Goal: Task Accomplishment & Management: Complete application form

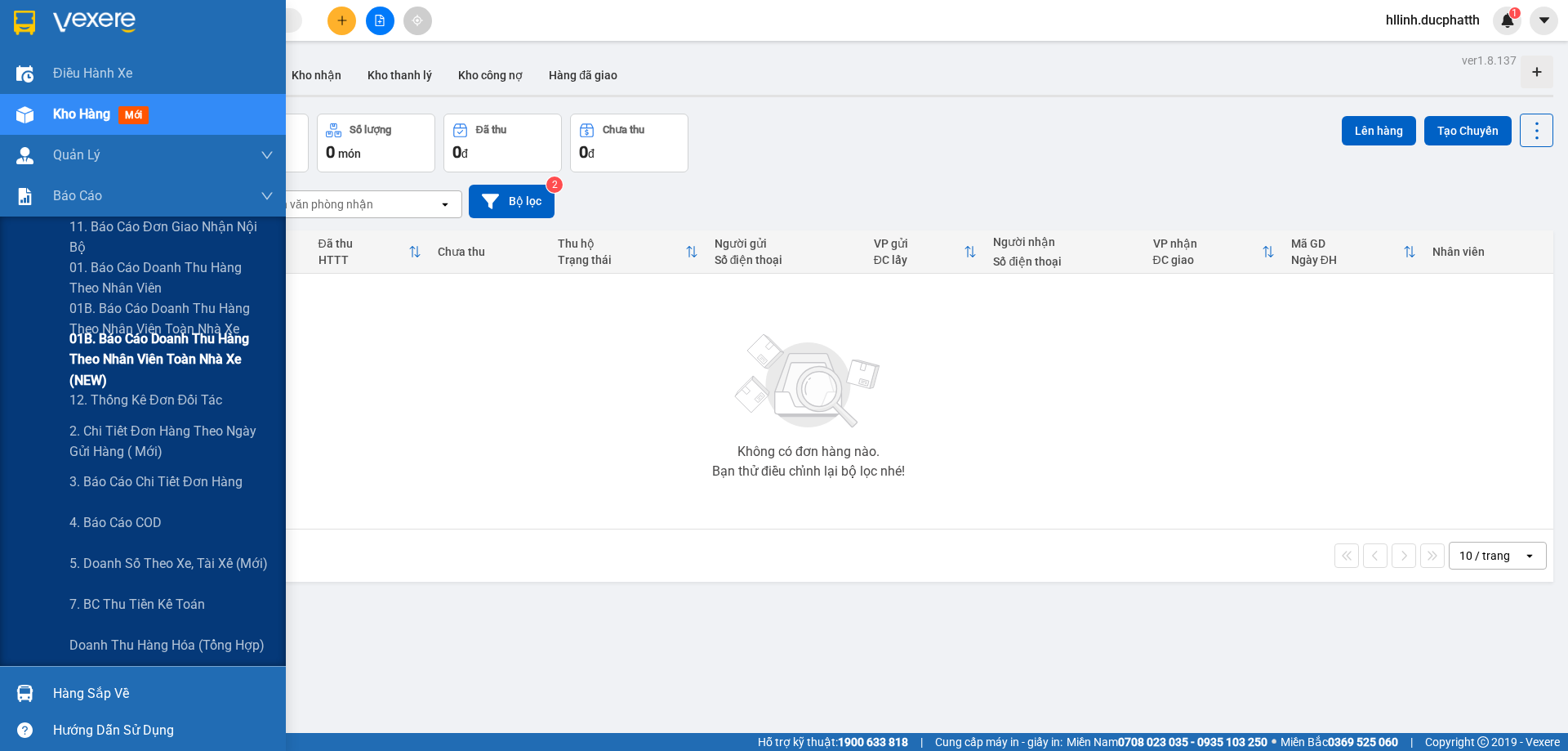
click at [94, 354] on span "01B. Báo cáo doanh thu hàng theo nhân viên toàn nhà xe (NEW)" at bounding box center [172, 359] width 204 height 61
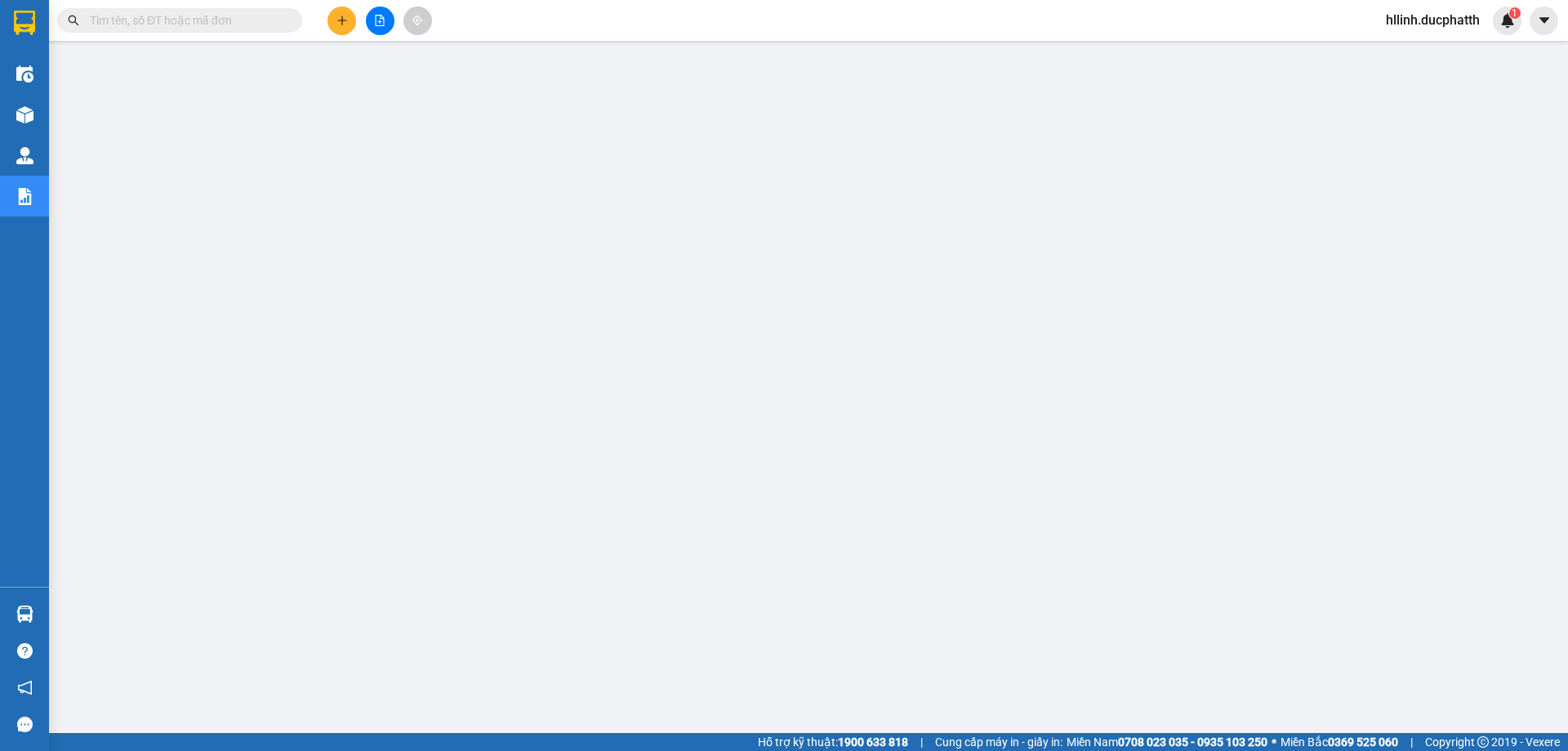
click at [226, 10] on span at bounding box center [179, 21] width 245 height 25
click at [226, 16] on input "text" at bounding box center [186, 21] width 192 height 18
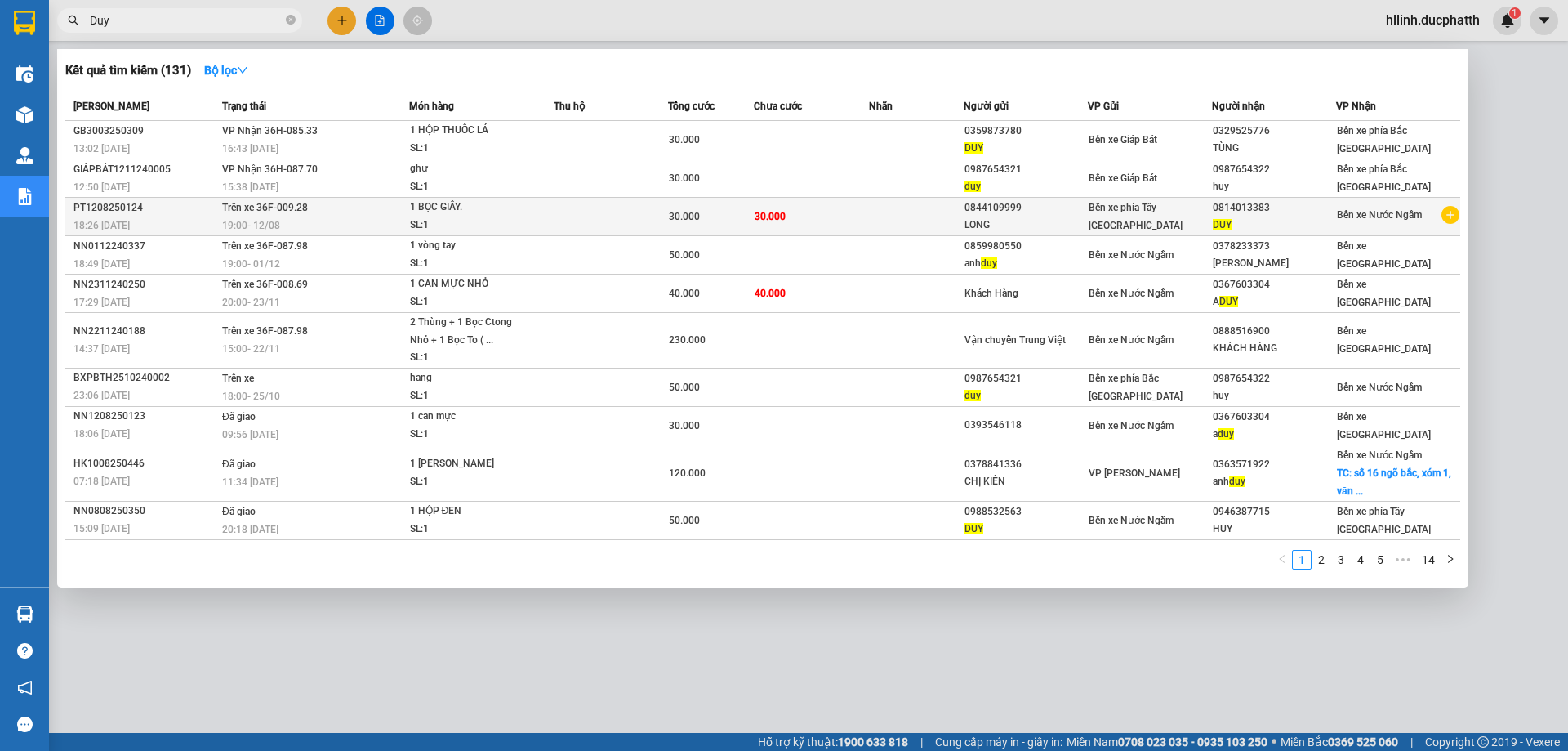
type input "Duy"
click at [785, 209] on td "30.000" at bounding box center [811, 217] width 114 height 38
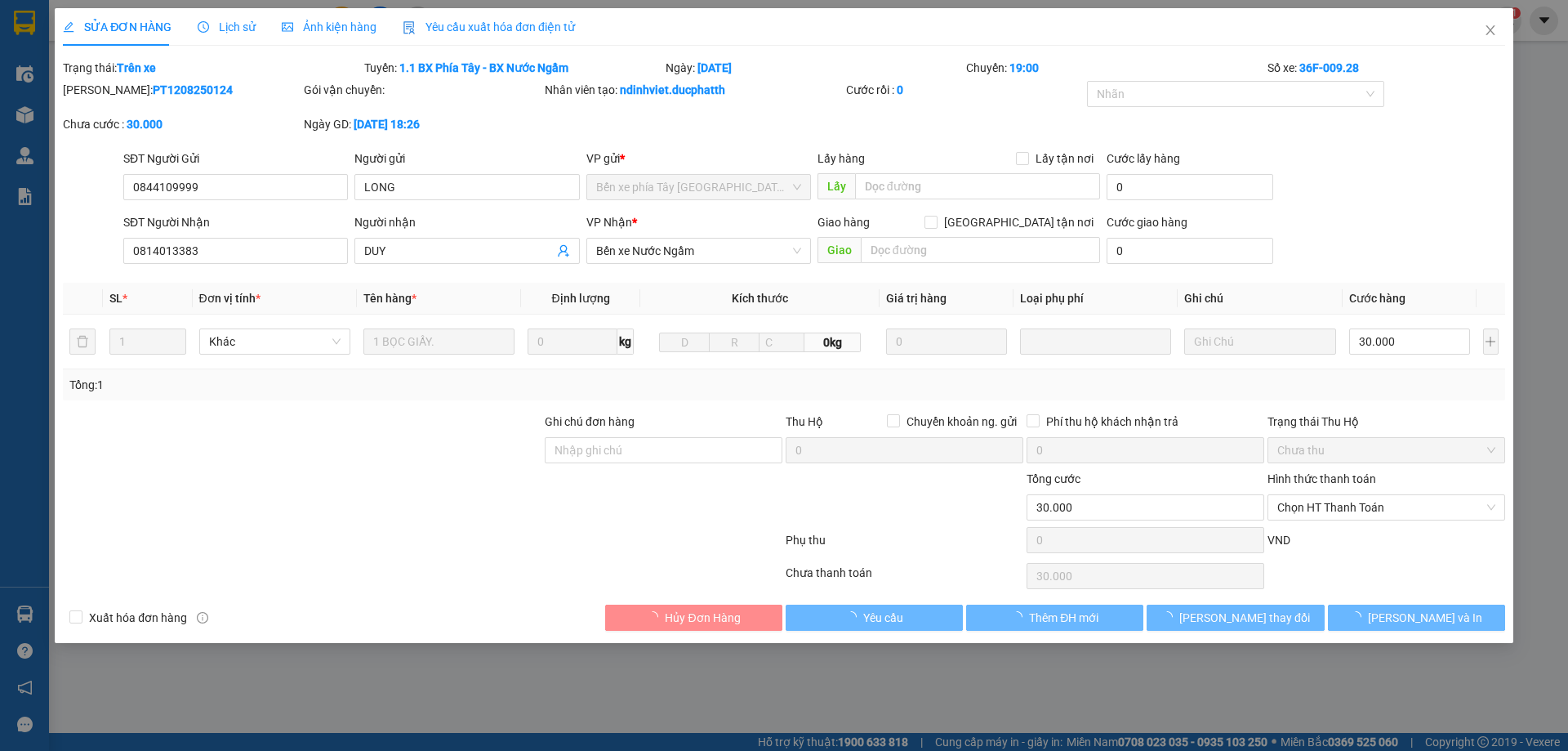
type input "0844109999"
type input "LONG"
type input "0814013383"
type input "DUY"
type input "30.000"
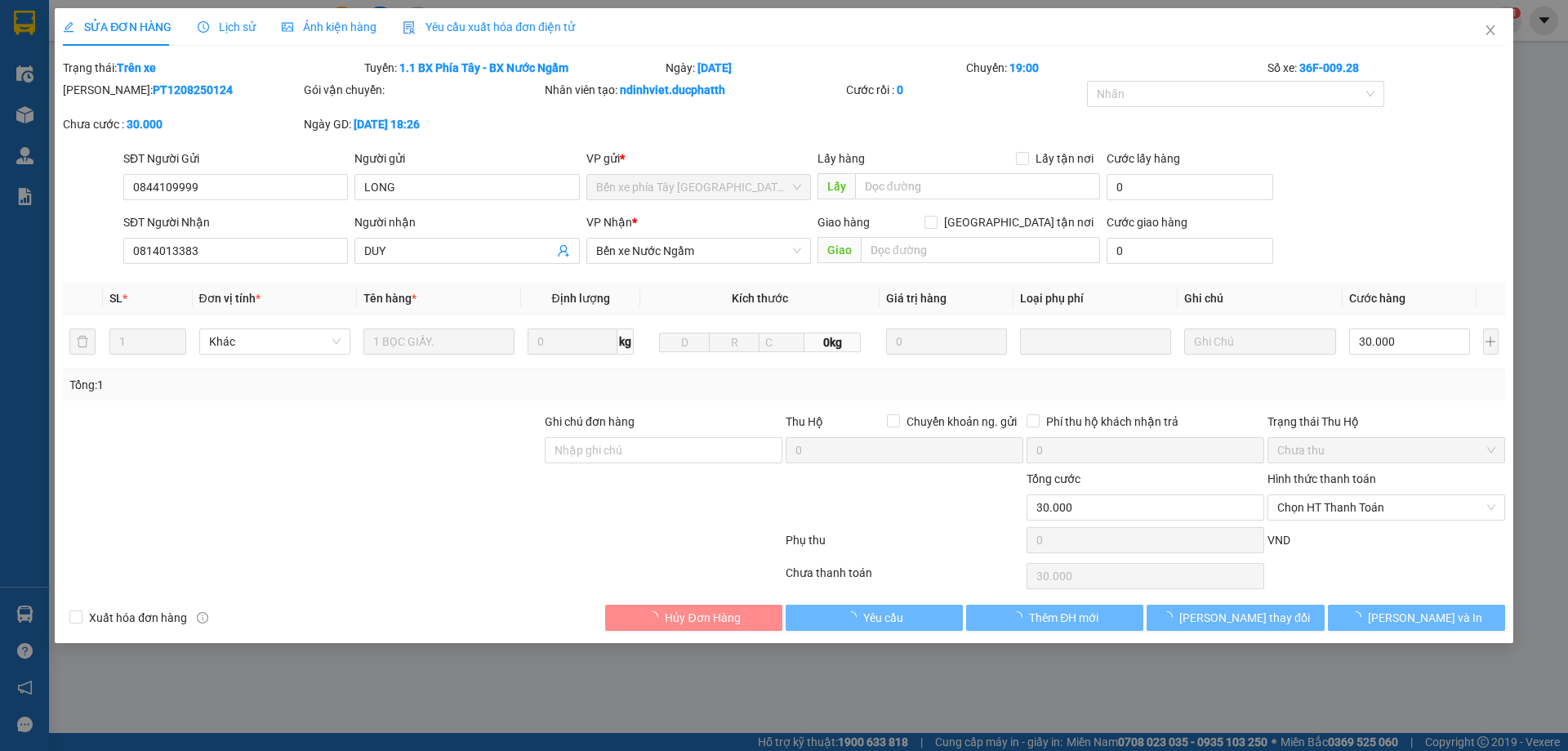
type input "30.000"
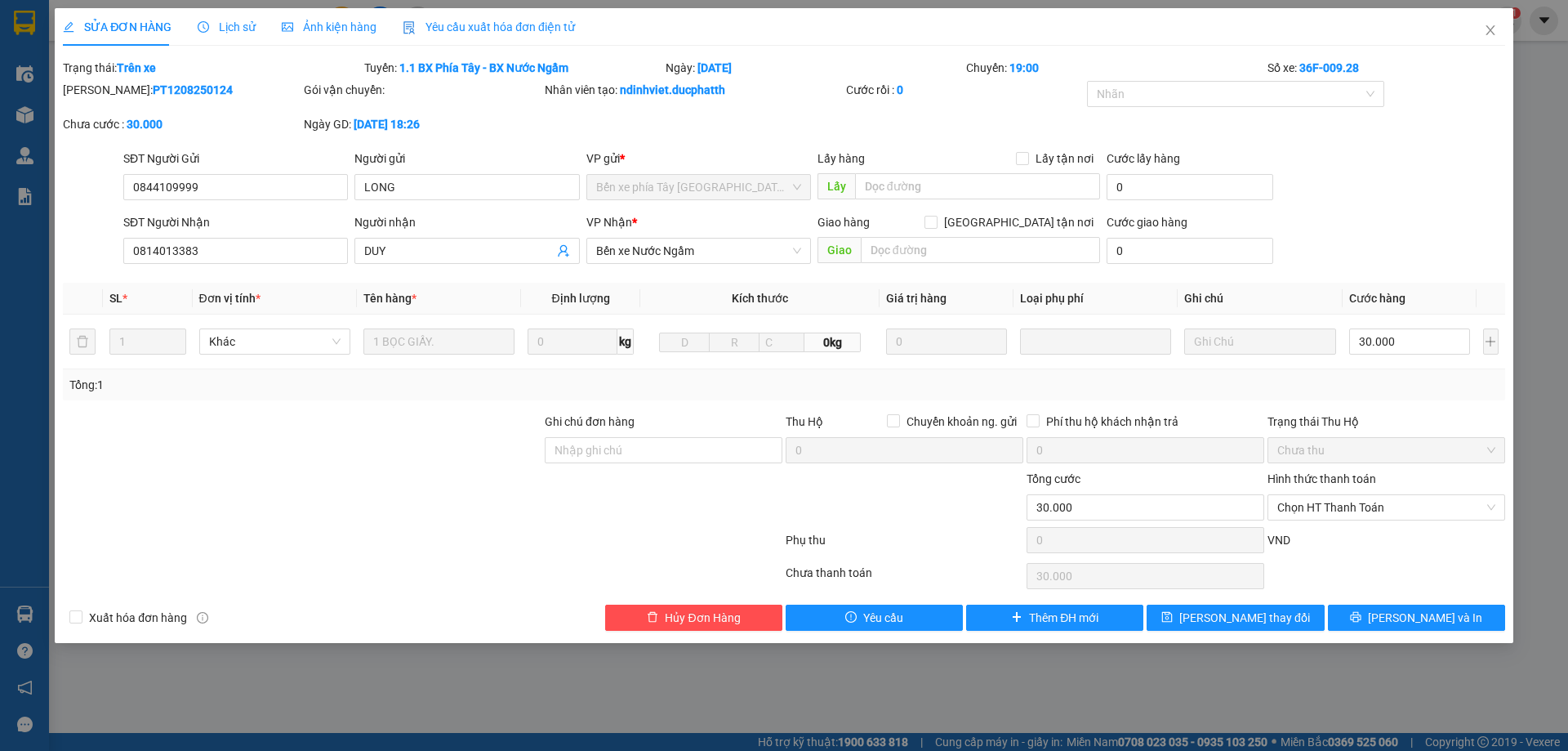
click at [234, 30] on span "Lịch sử" at bounding box center [226, 27] width 58 height 13
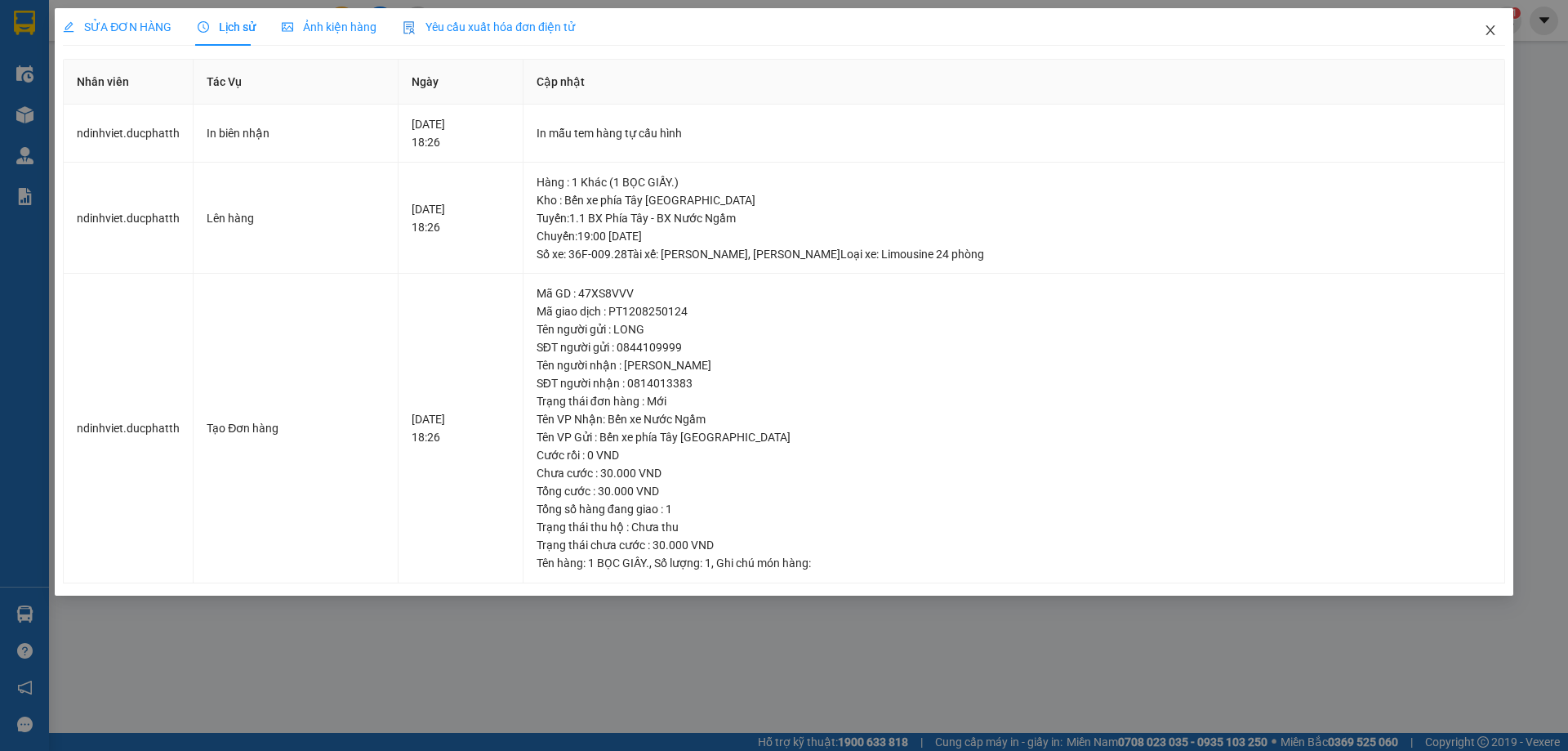
click at [1487, 30] on icon "close" at bounding box center [1491, 31] width 13 height 13
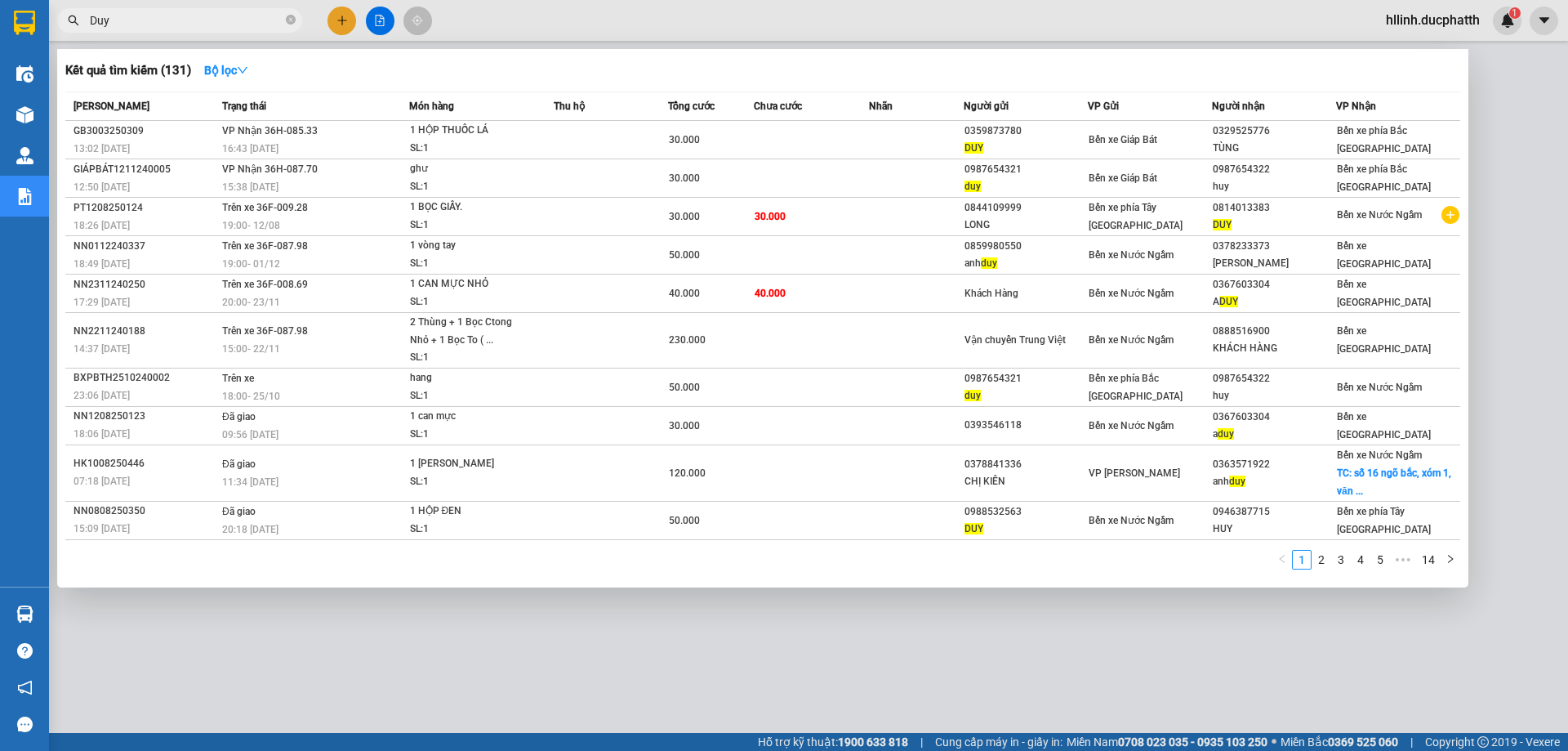
click at [161, 17] on input "Duy" at bounding box center [186, 21] width 192 height 18
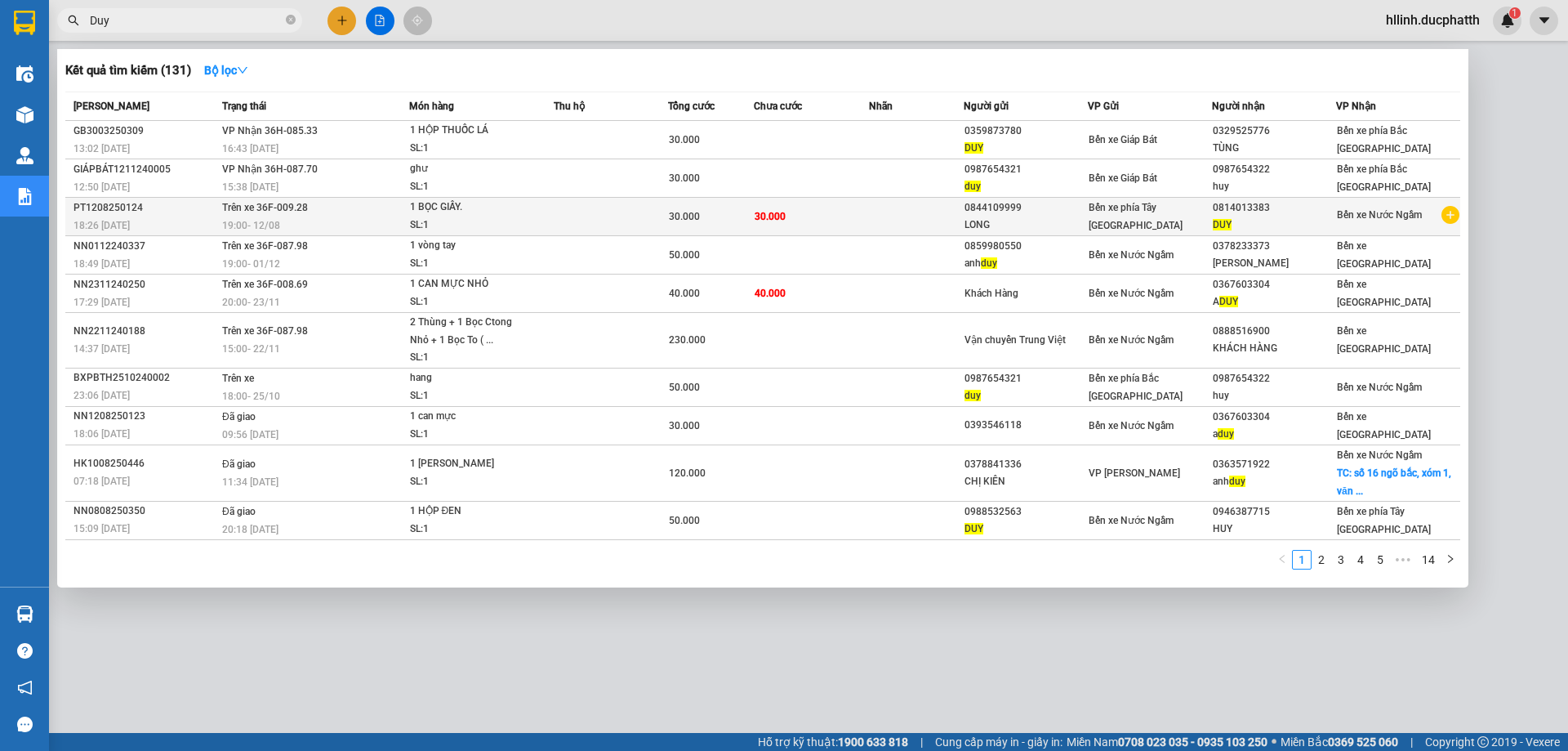
click at [853, 216] on td "30.000" at bounding box center [811, 217] width 114 height 38
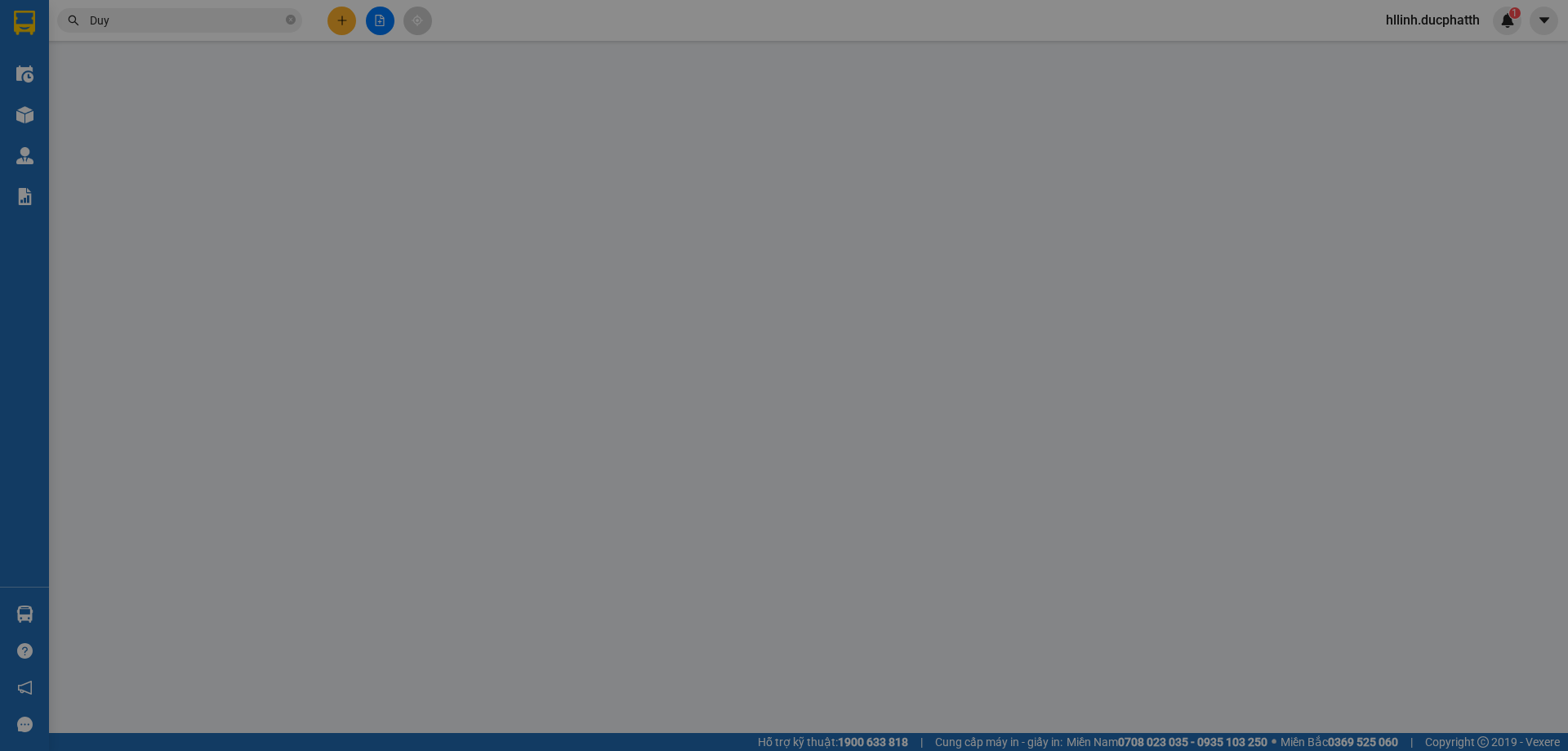
type input "0844109999"
type input "LONG"
type input "0814013383"
type input "DUY"
type input "30.000"
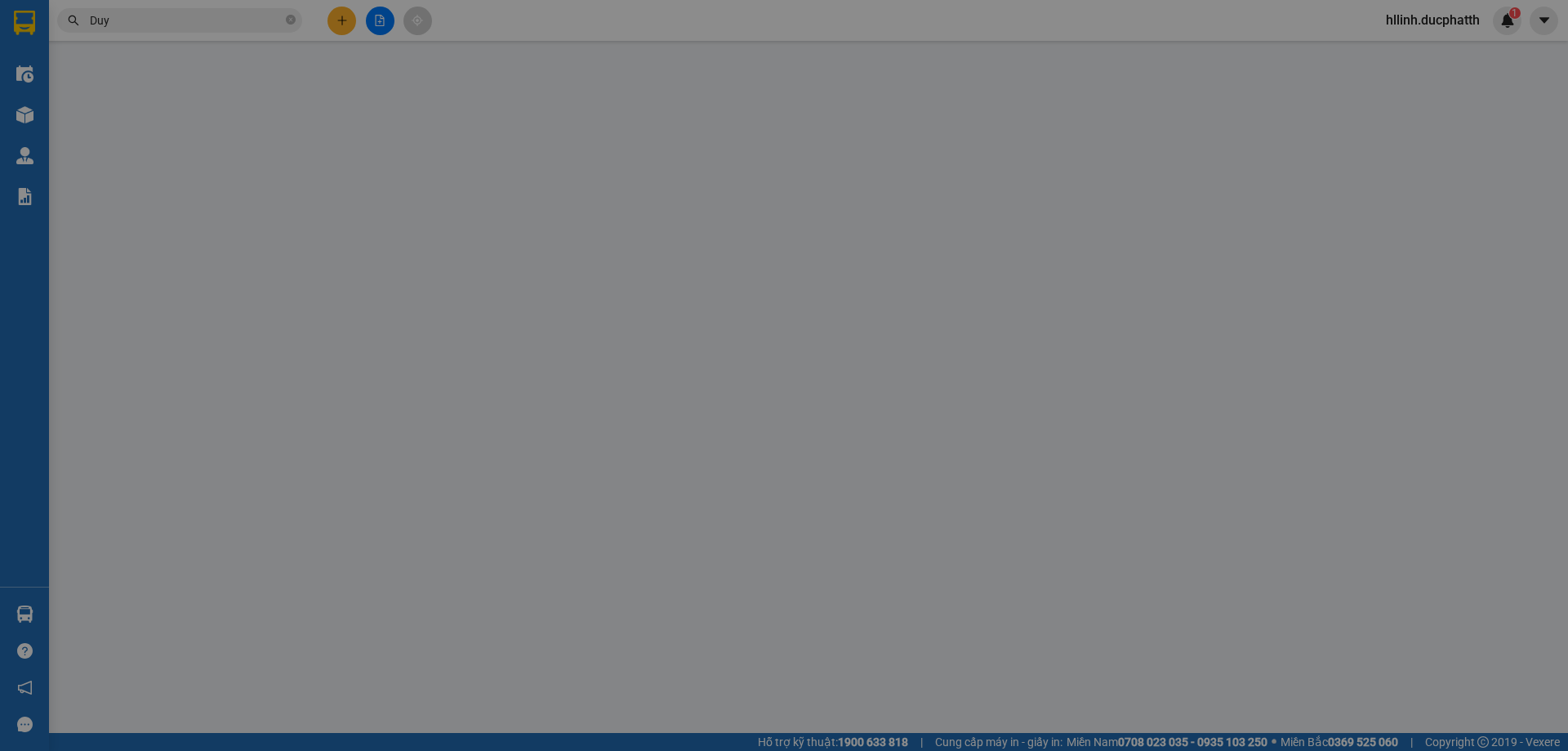
type input "30.000"
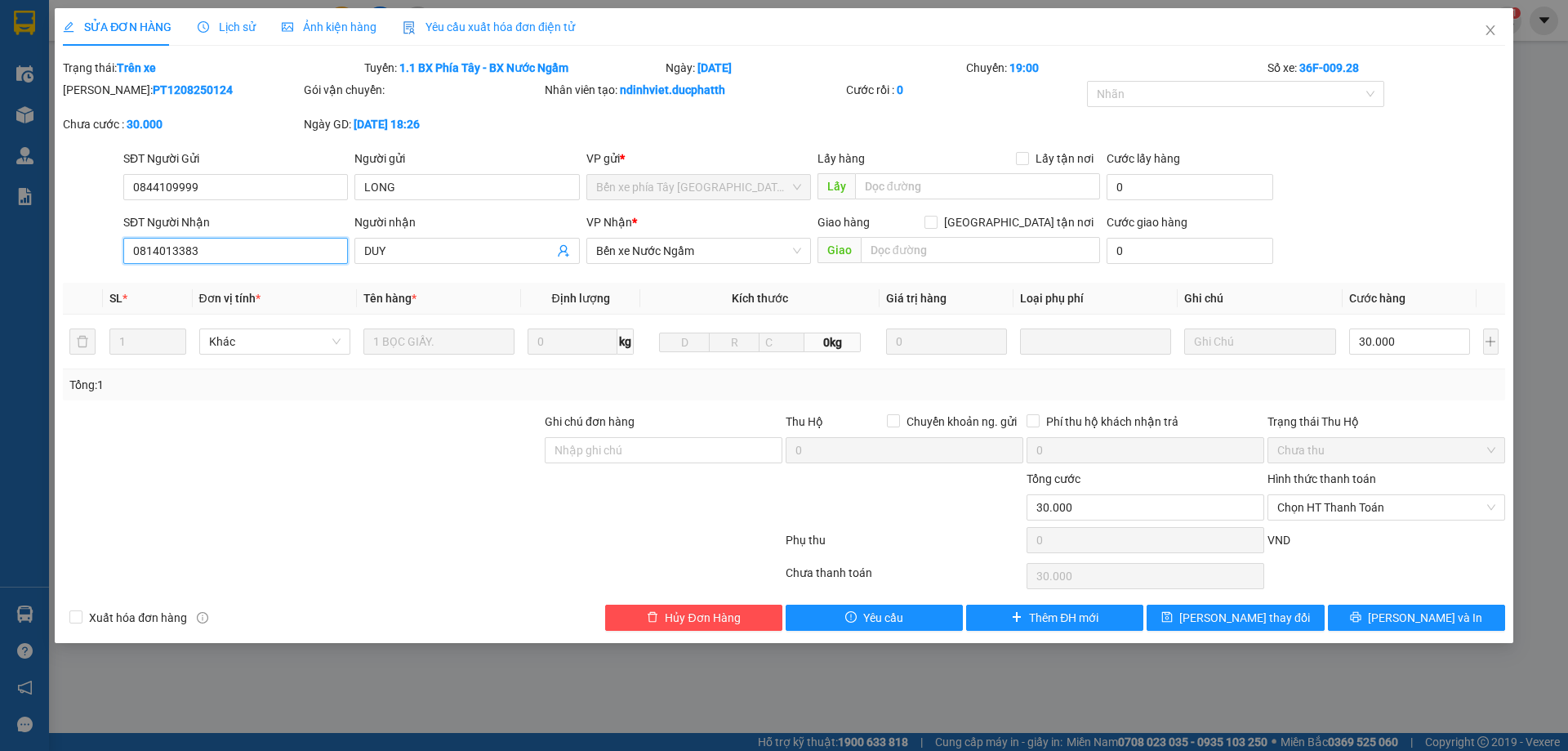
drag, startPoint x: 281, startPoint y: 251, endPoint x: 102, endPoint y: 252, distance: 179.0
click at [102, 252] on div "SĐT Người Nhận 0814013383 0814013383 Người nhận DUY VP Nhận * Bến xe Nước Ngầm …" at bounding box center [784, 241] width 1446 height 57
click at [368, 485] on div at bounding box center [302, 498] width 482 height 57
drag, startPoint x: 207, startPoint y: 91, endPoint x: 107, endPoint y: 100, distance: 100.4
click at [107, 100] on div "Mã ĐH: PT1208250124" at bounding box center [182, 97] width 241 height 34
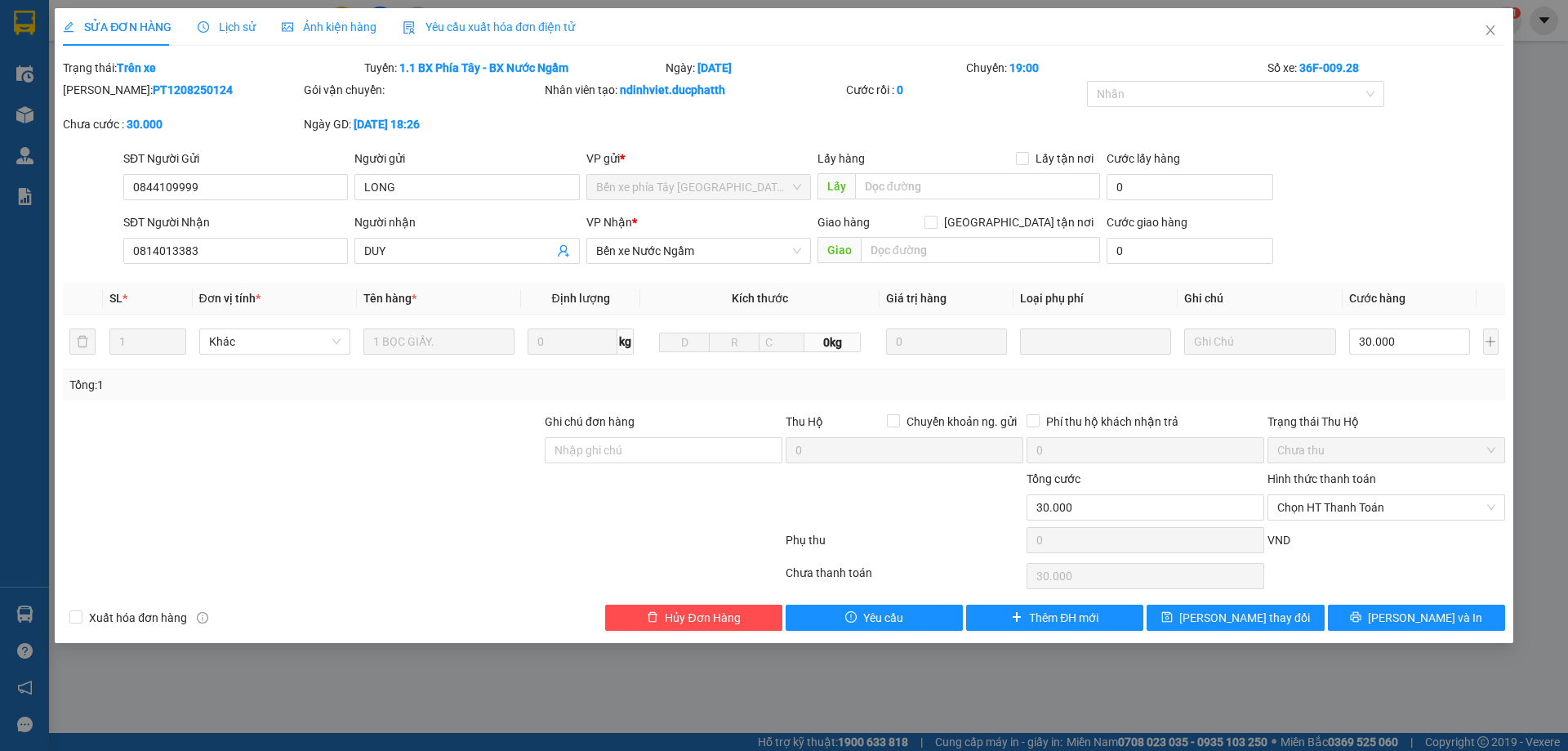
copy b "PT1208250124"
drag, startPoint x: 1488, startPoint y: 28, endPoint x: 1189, endPoint y: 41, distance: 299.3
click at [1488, 29] on icon "close" at bounding box center [1491, 31] width 13 height 13
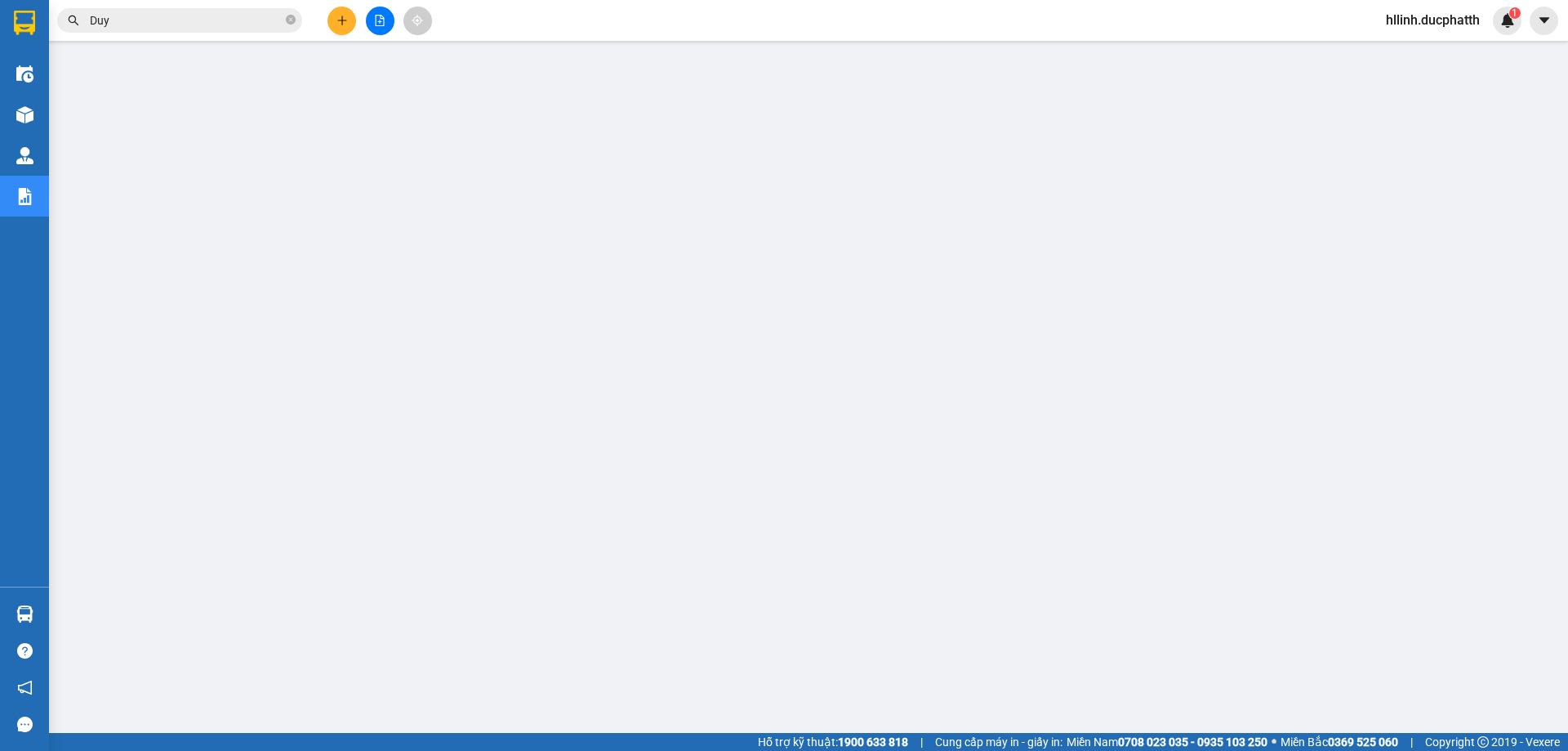
click at [203, 17] on input "Duy" at bounding box center [186, 21] width 192 height 18
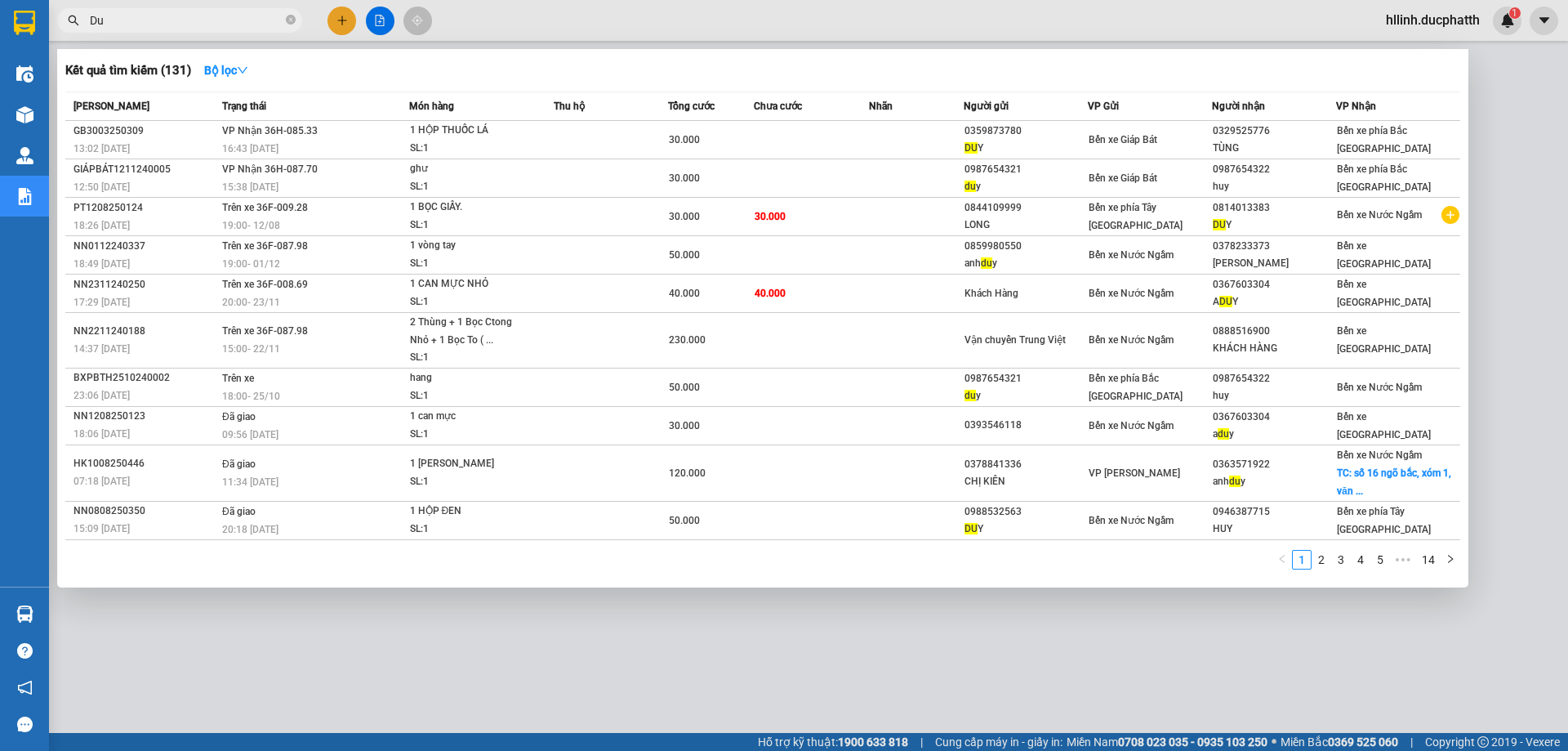
type input "D"
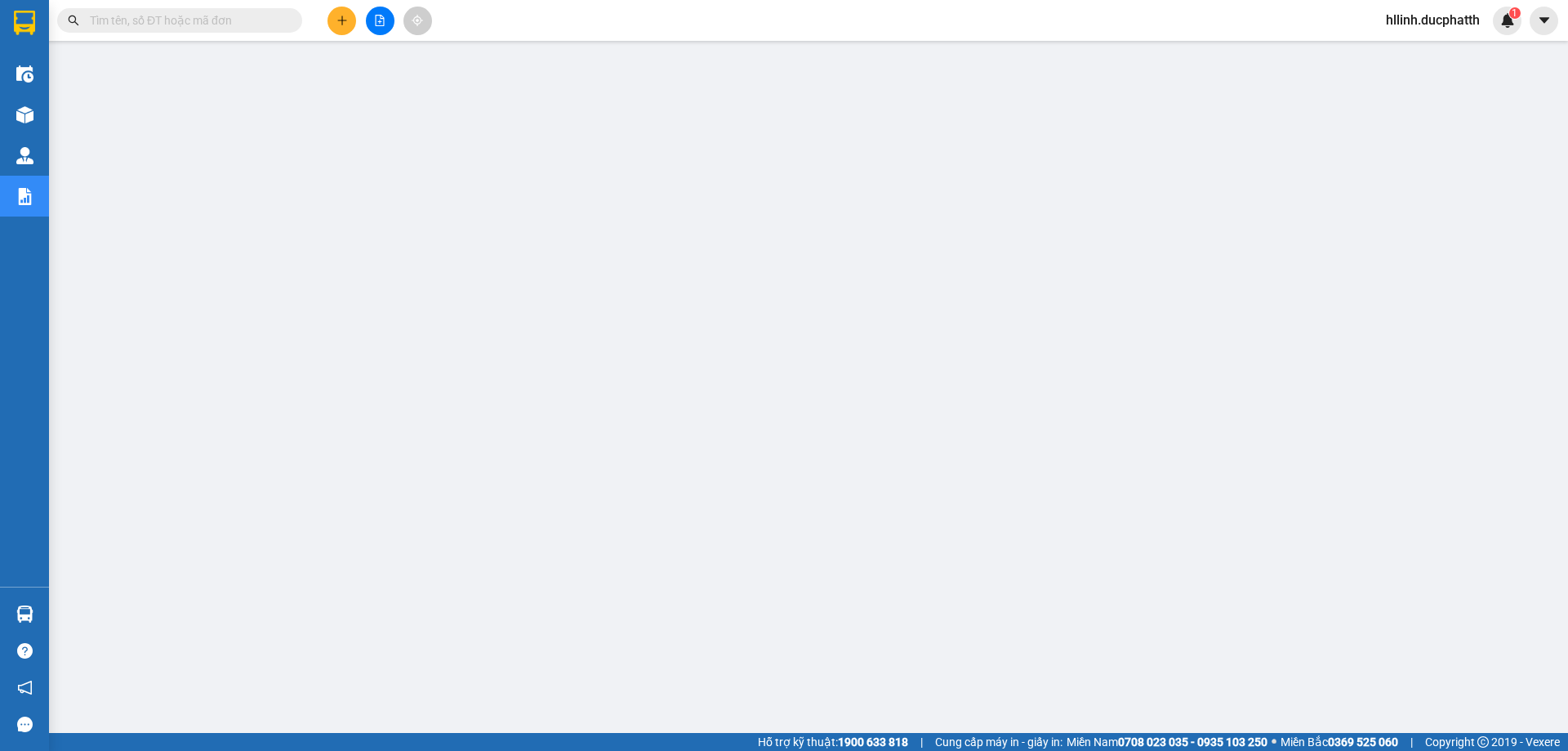
type input "D"
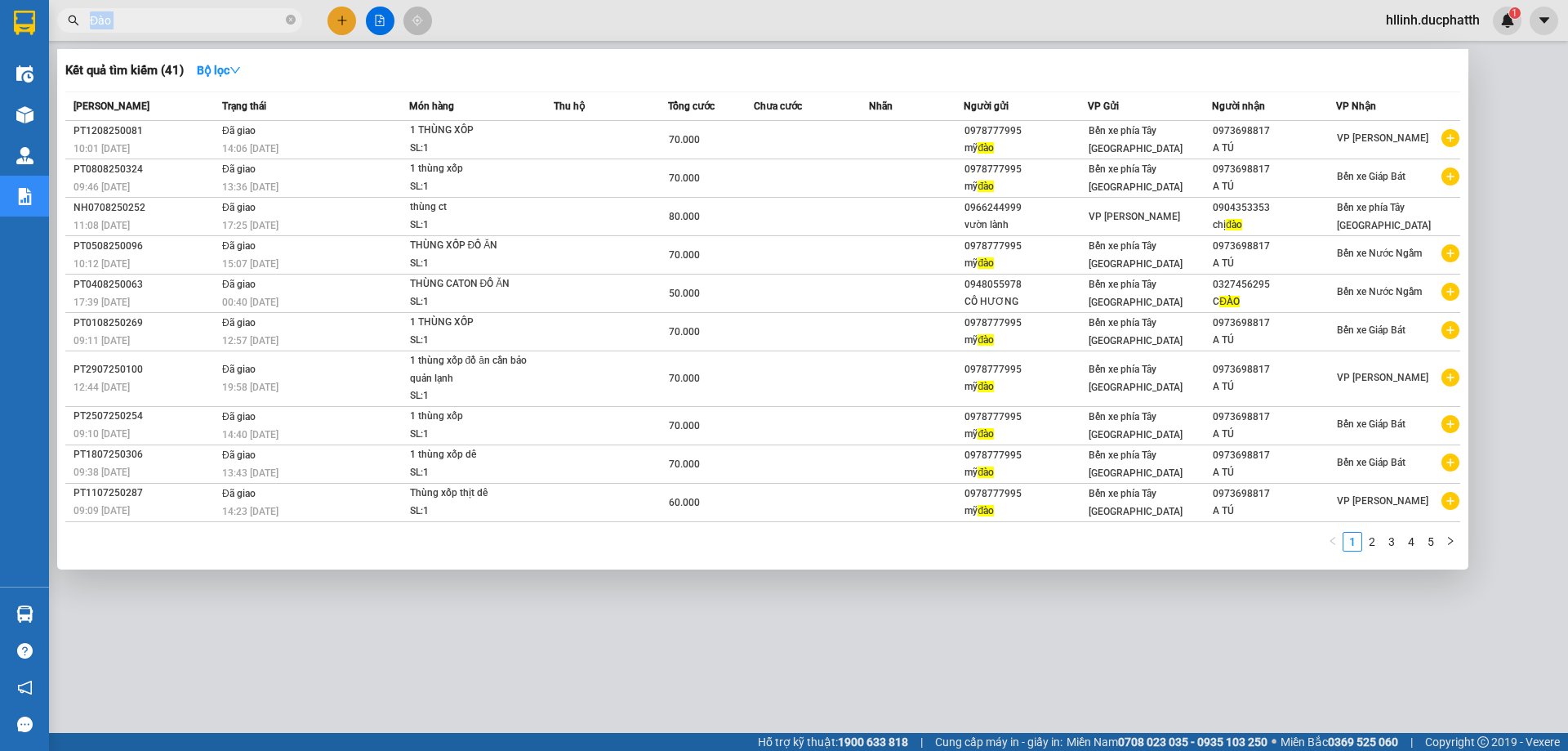
drag, startPoint x: 158, startPoint y: 8, endPoint x: 64, endPoint y: 22, distance: 95.0
click at [67, 21] on span "Đào" at bounding box center [179, 21] width 245 height 25
drag, startPoint x: 129, startPoint y: 18, endPoint x: 66, endPoint y: 27, distance: 63.6
click at [57, 25] on span "Đào" at bounding box center [179, 21] width 245 height 25
drag, startPoint x: 127, startPoint y: 18, endPoint x: 42, endPoint y: 28, distance: 85.6
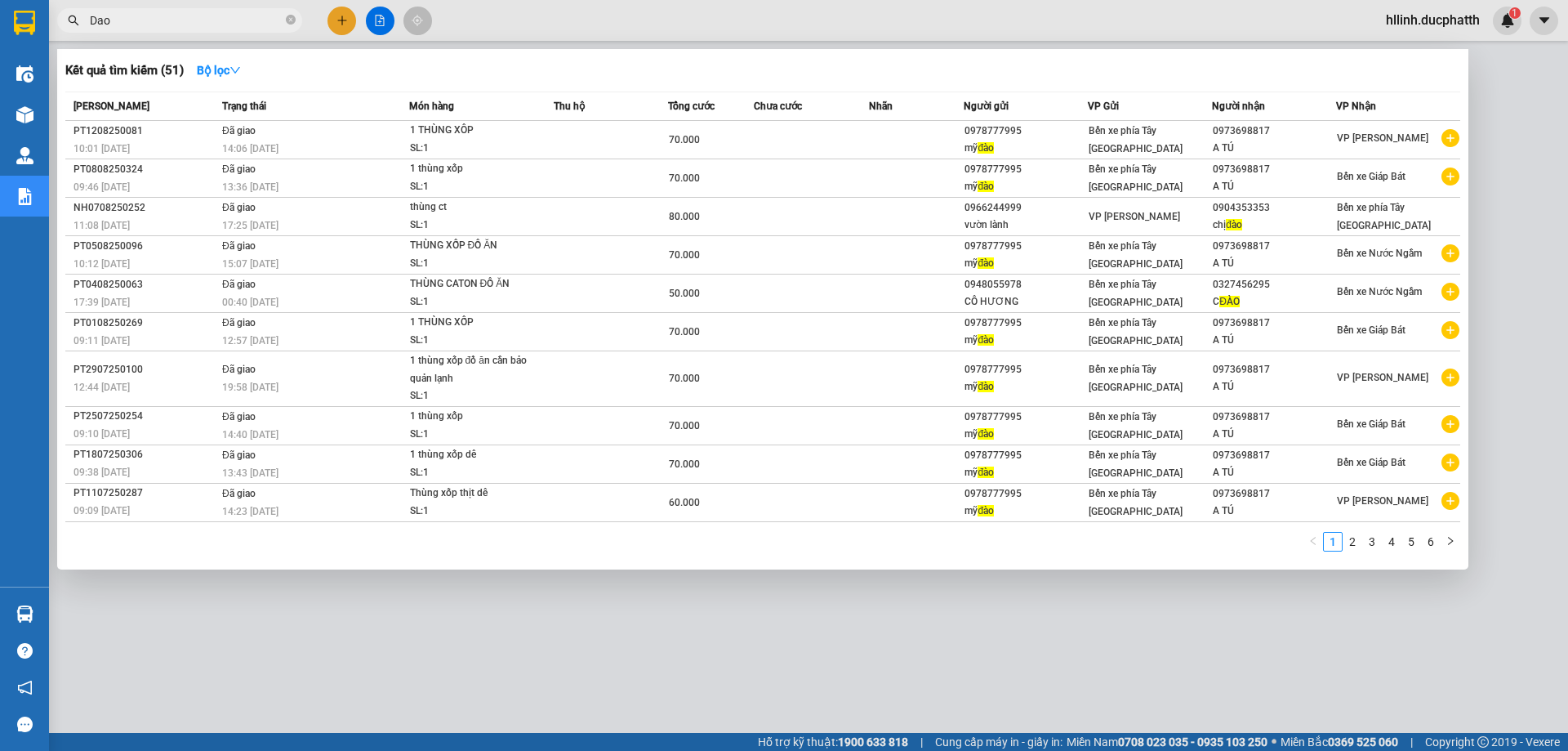
click at [42, 28] on section "Kết quả tìm kiếm ( 51 ) Bộ lọc Mã ĐH Trạng thái Món hàng Thu hộ Tổng cước Chưa …" at bounding box center [784, 375] width 1568 height 751
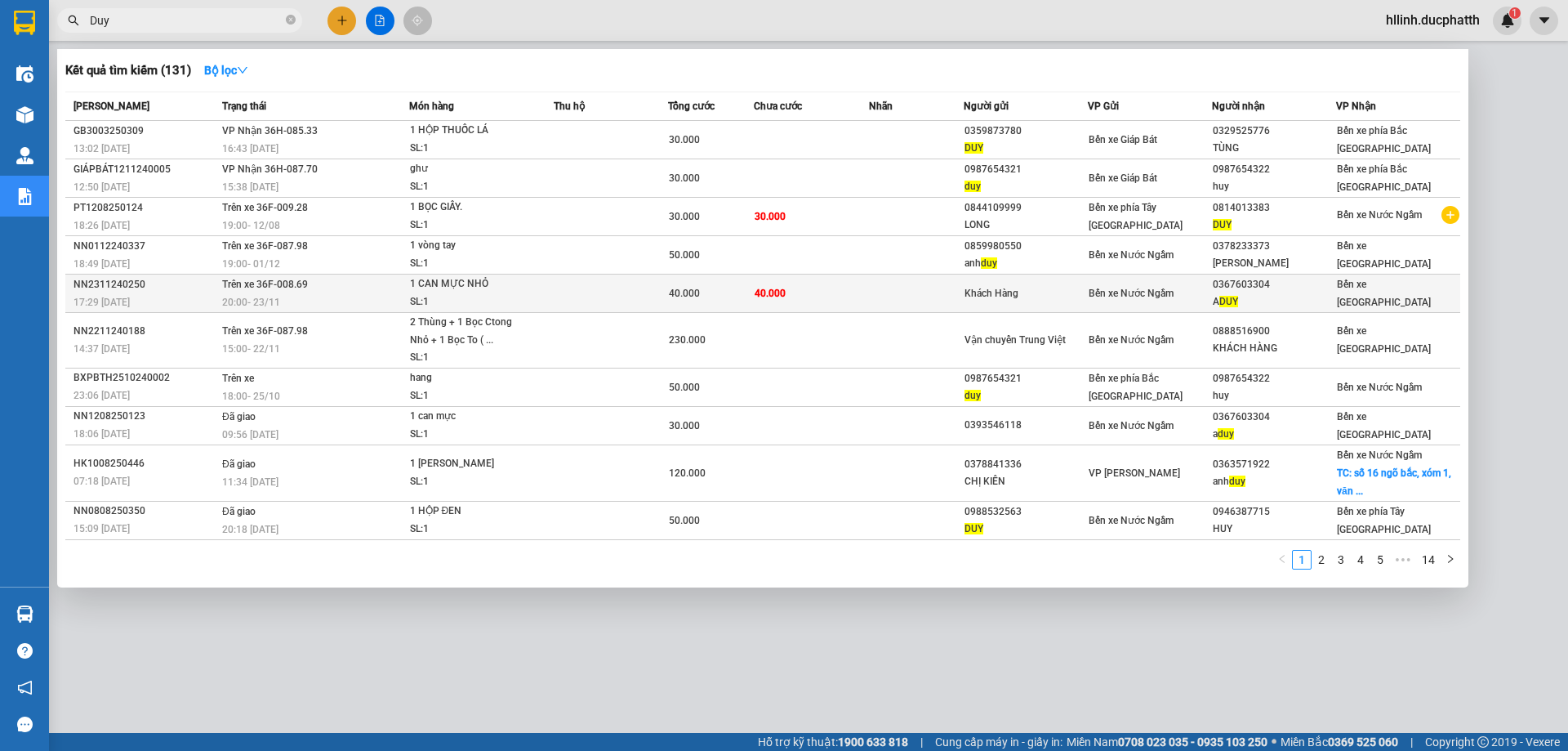
type input "Duy"
click at [816, 290] on td "40.000" at bounding box center [811, 294] width 114 height 38
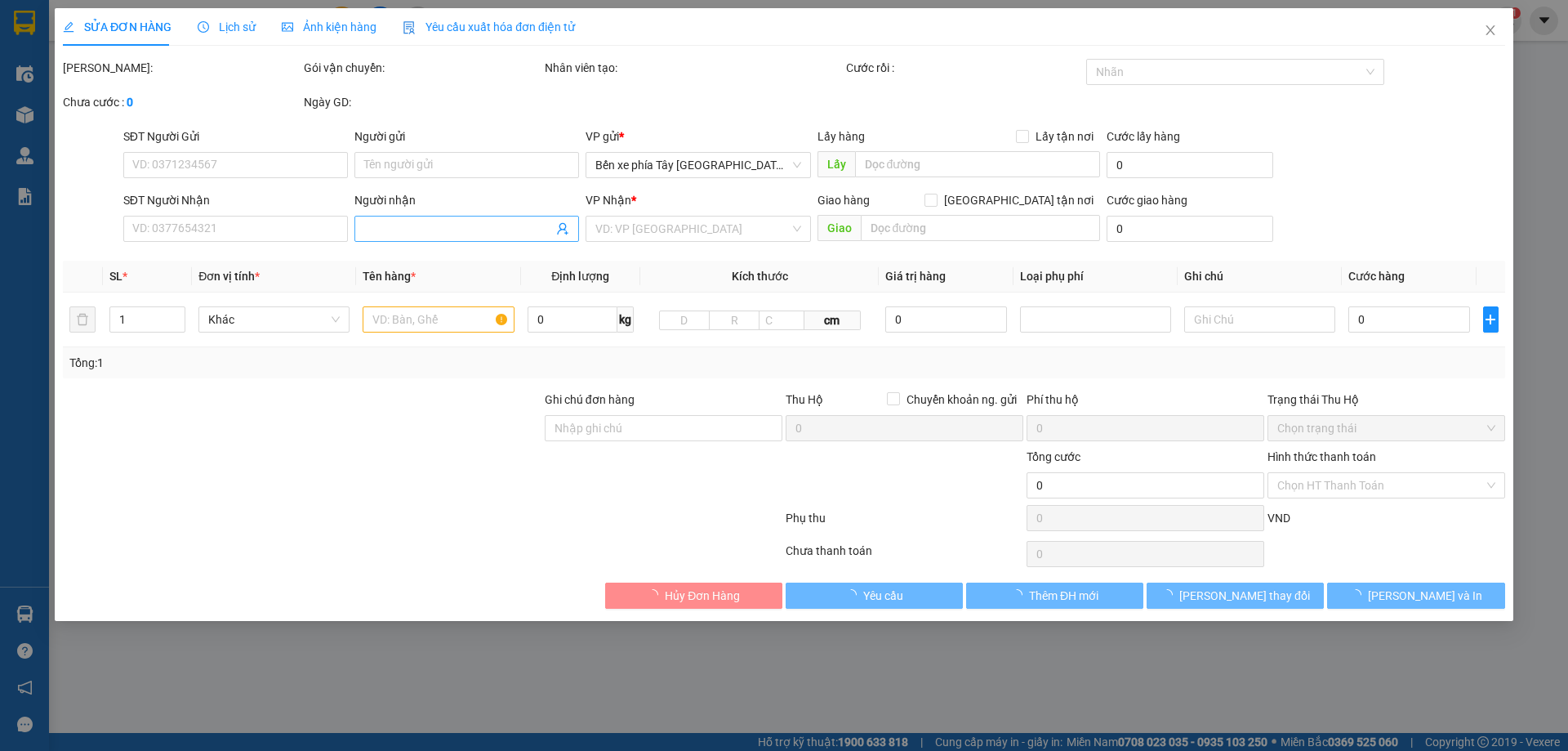
type input "Khách Hàng"
type input "0367603304"
type input "A DUY"
type input "NNTT"
type input "40.000"
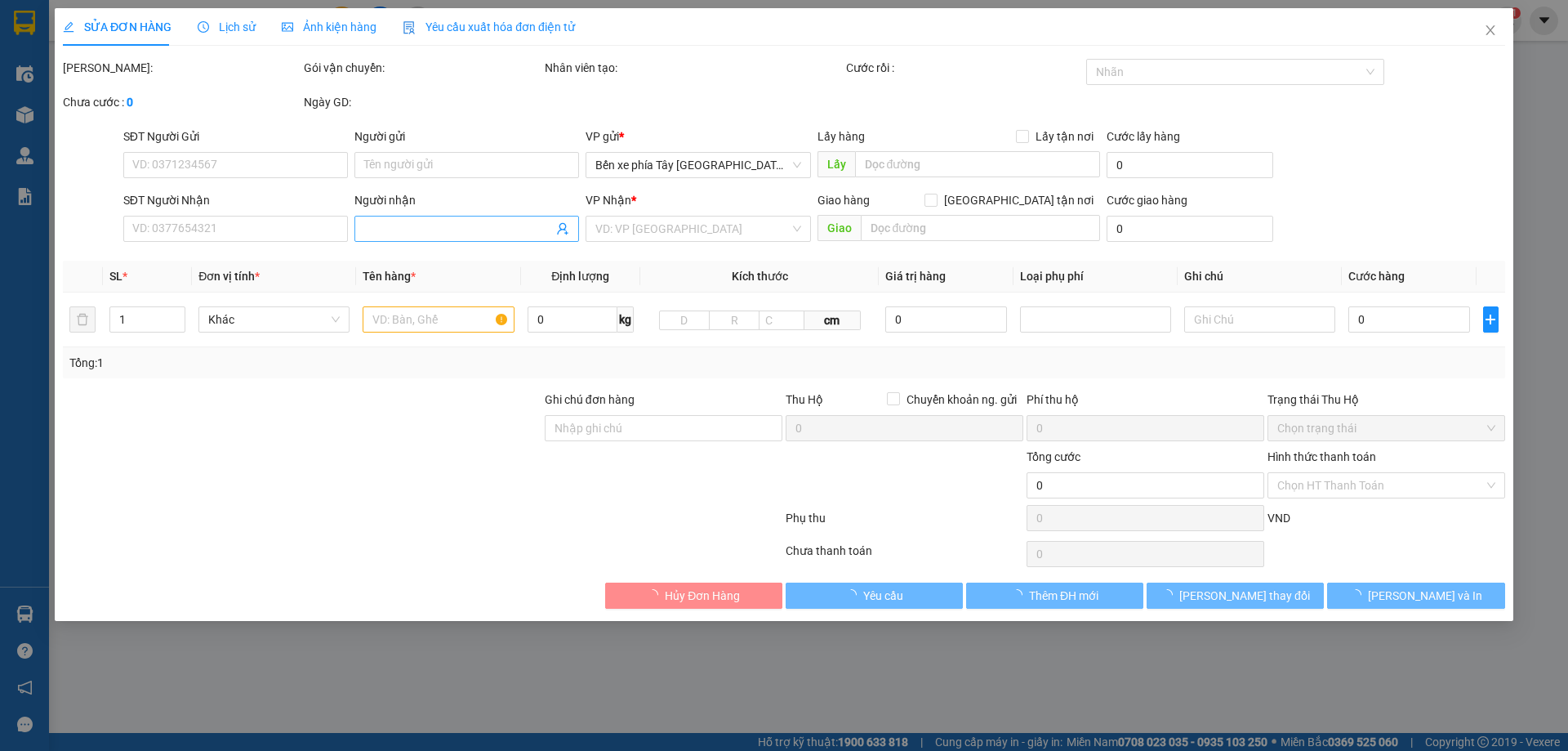
type input "40.000"
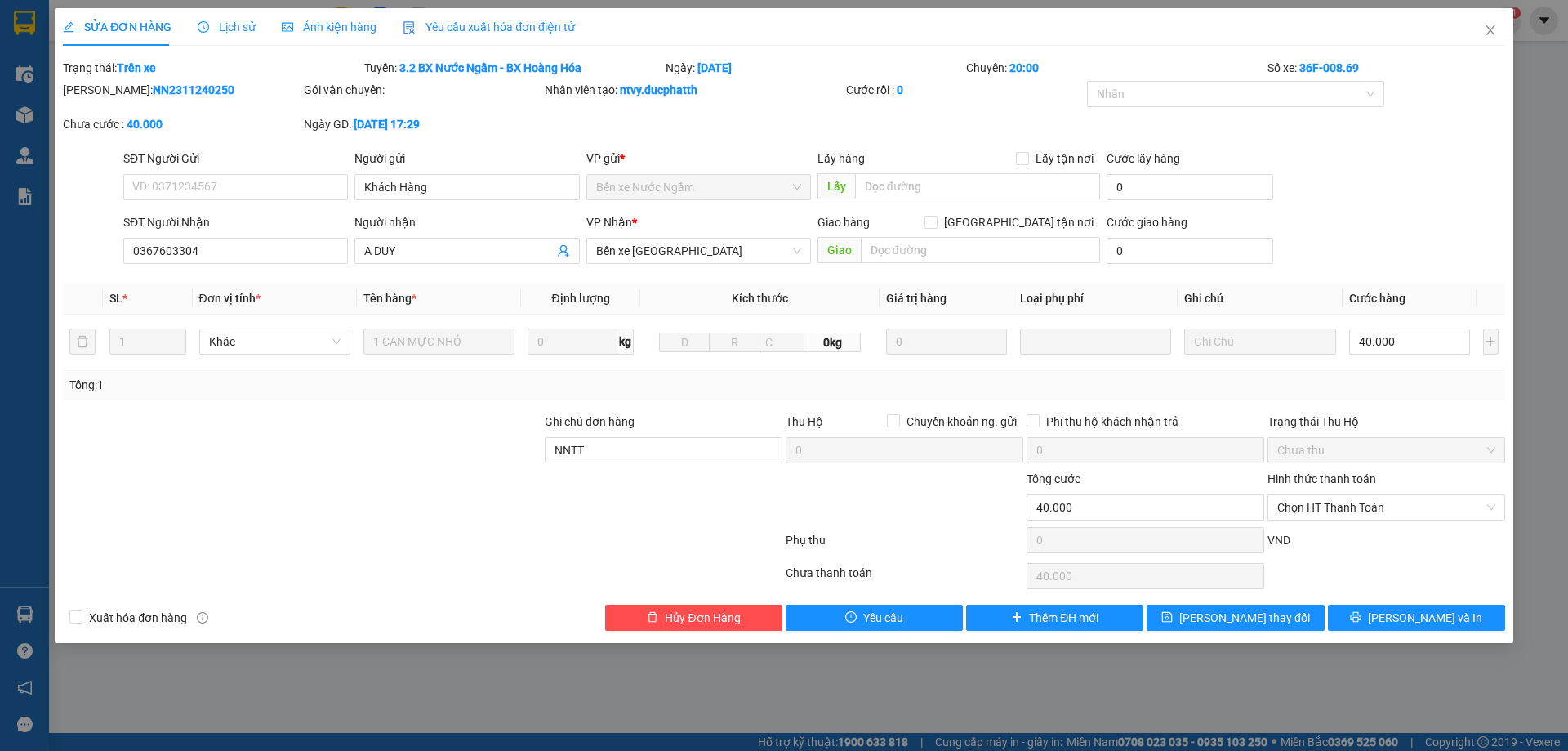
click at [231, 27] on span "Lịch sử" at bounding box center [226, 27] width 58 height 13
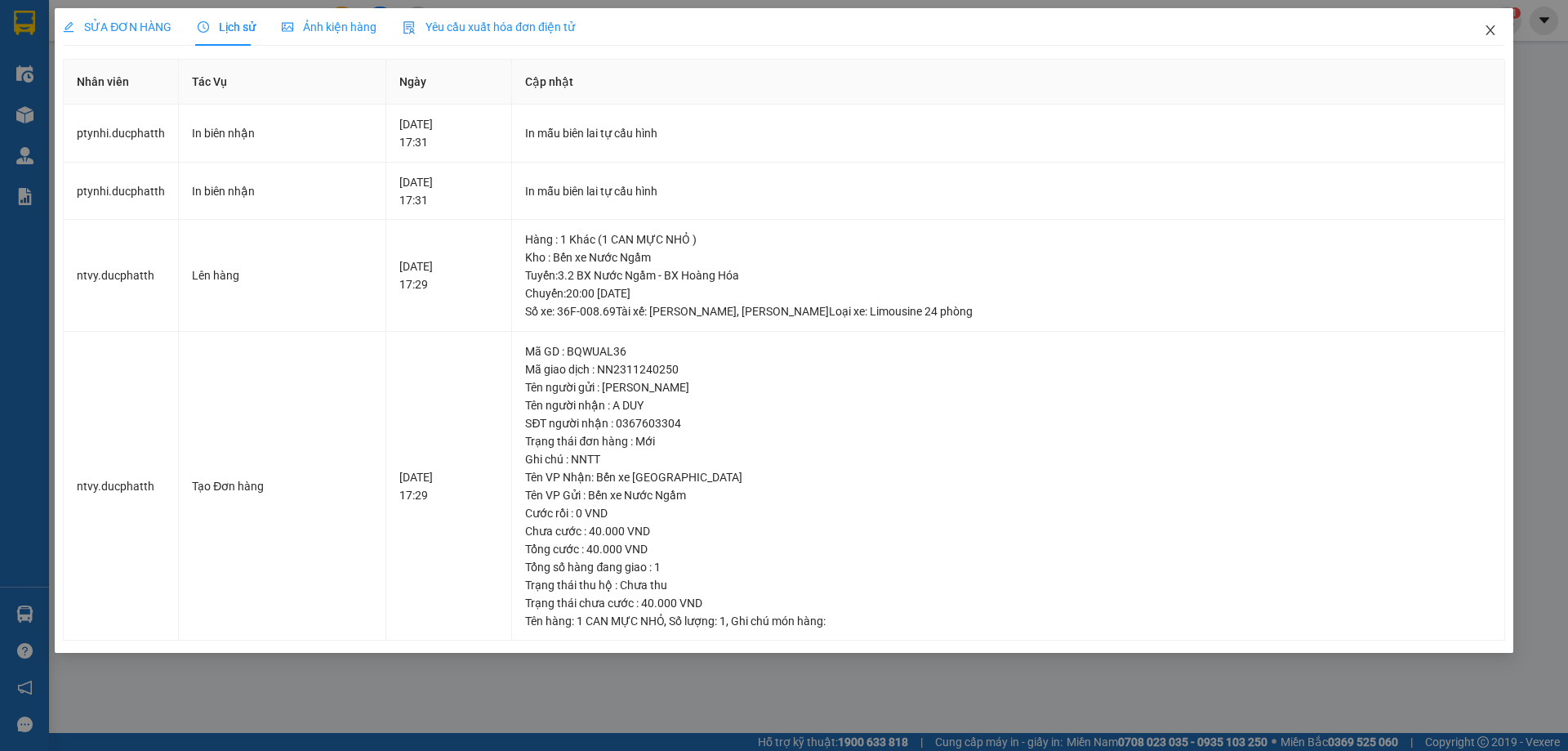
click at [1496, 28] on icon "close" at bounding box center [1491, 31] width 13 height 13
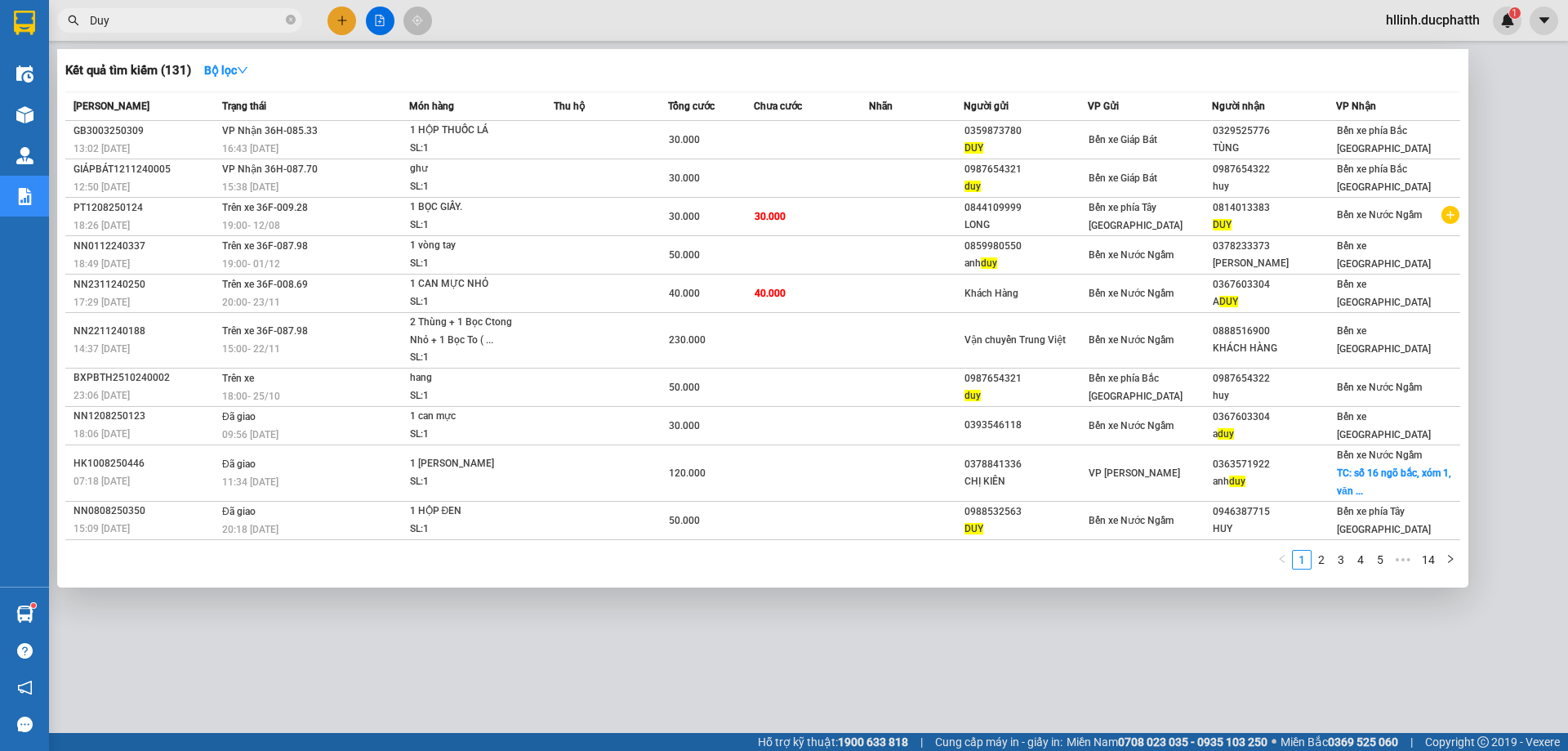
click at [212, 22] on input "Duy" at bounding box center [186, 21] width 192 height 18
click at [294, 24] on icon "close-circle" at bounding box center [291, 20] width 10 height 10
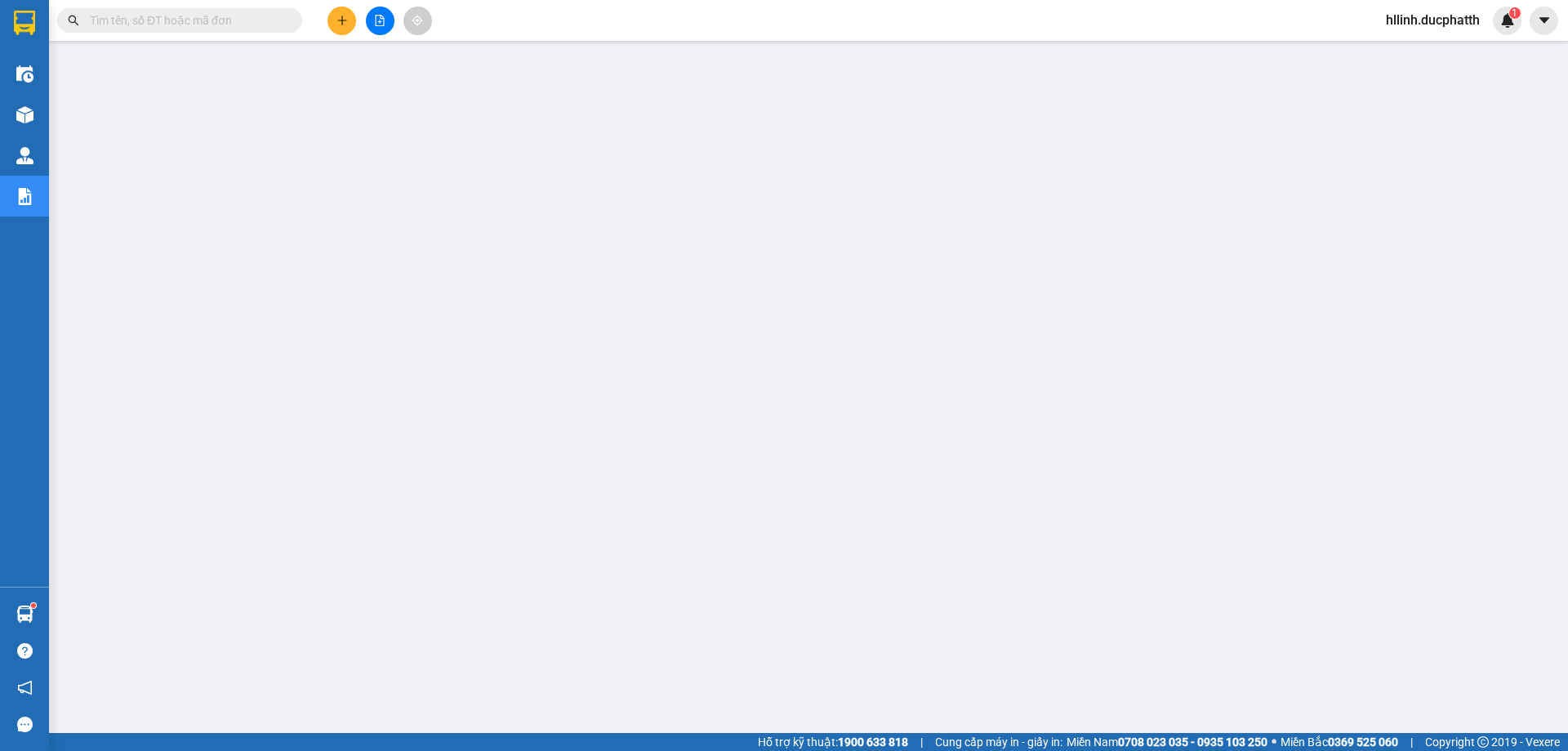
click at [202, 18] on input "text" at bounding box center [186, 21] width 192 height 18
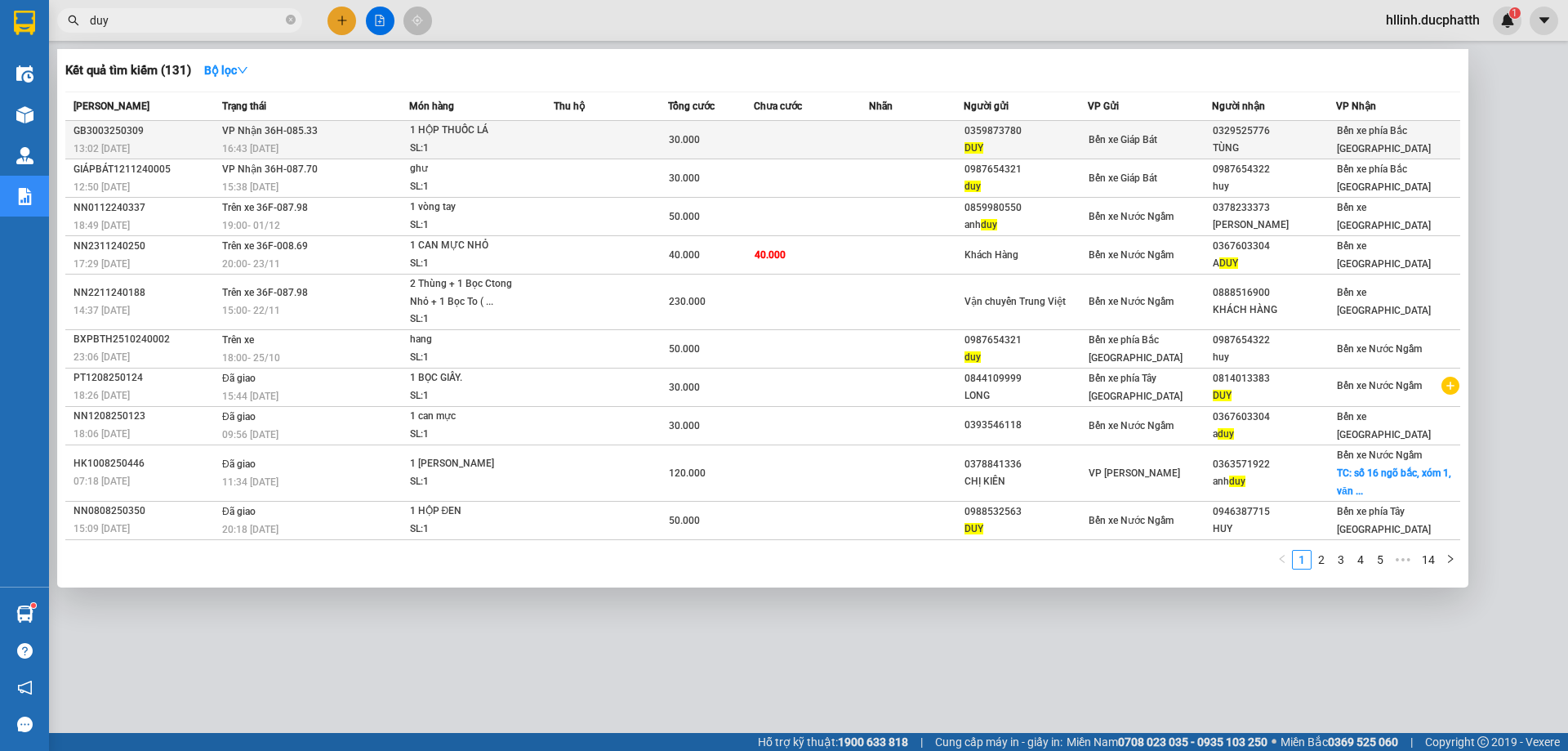
type input "duy"
click at [731, 145] on div "30.000" at bounding box center [710, 140] width 84 height 18
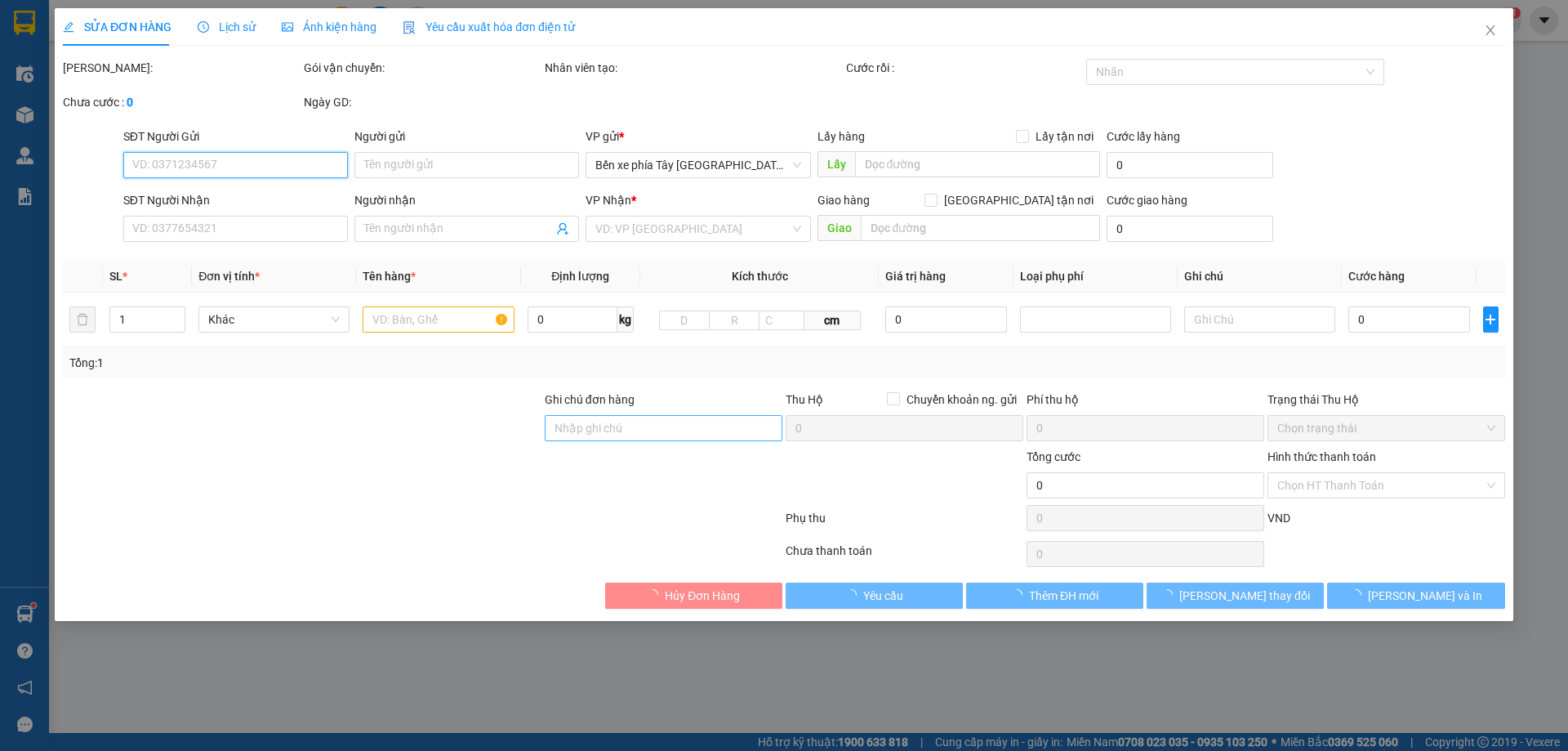
type input "0359873780"
type input "DUY"
type input "0329525776"
type input "TÙNG"
type input "30.000"
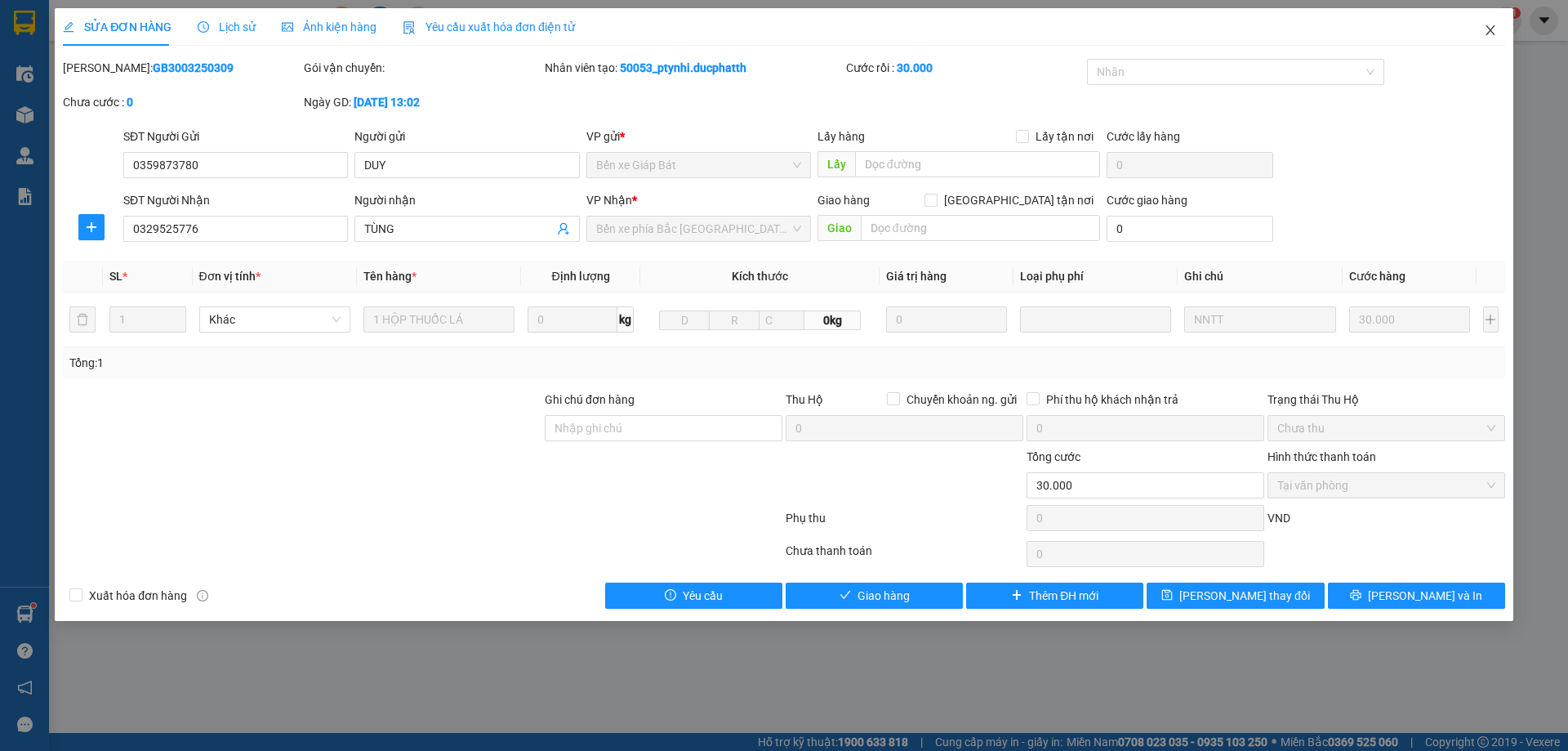
click at [1489, 28] on icon "close" at bounding box center [1490, 31] width 9 height 10
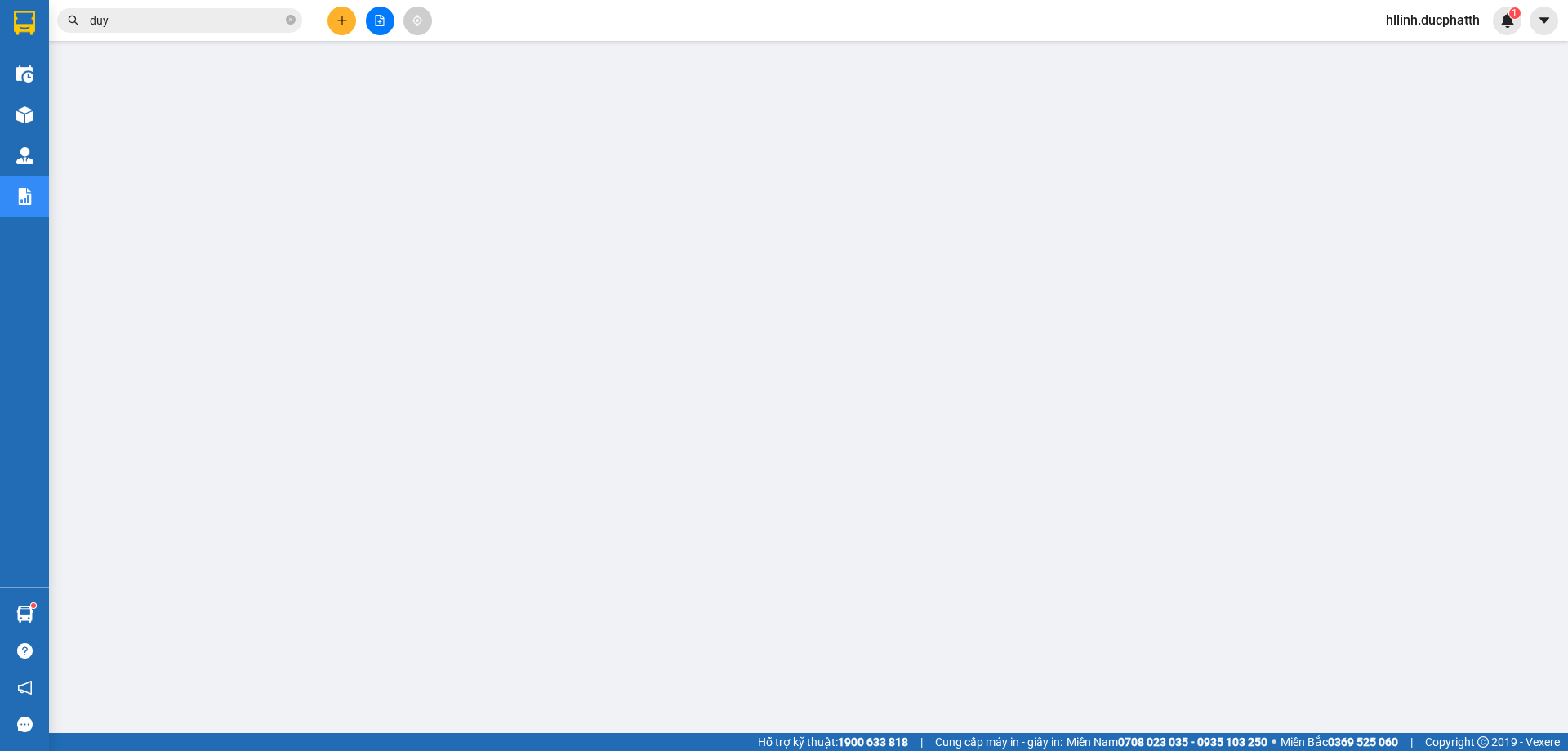
click at [185, 23] on input "duy" at bounding box center [186, 21] width 192 height 18
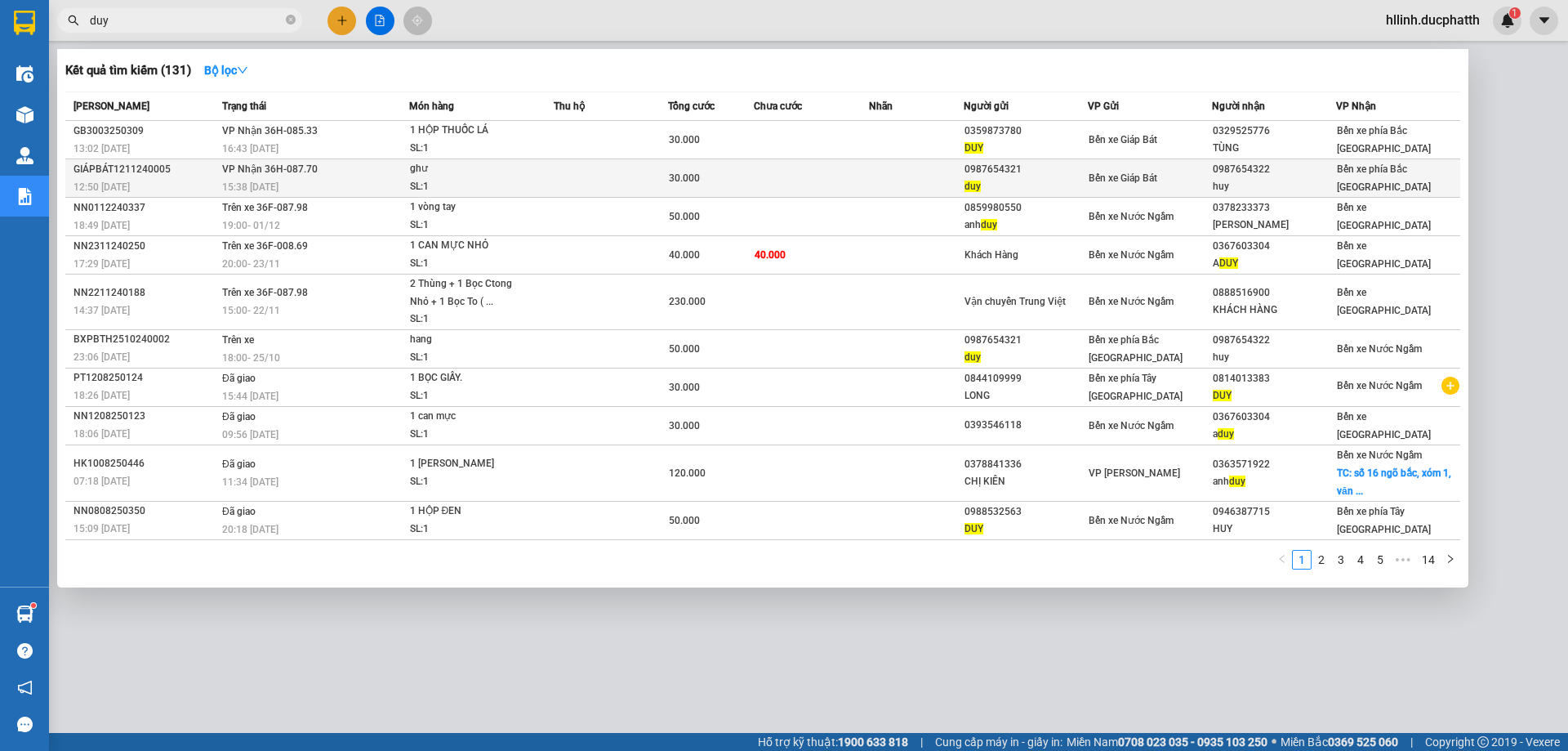
click at [747, 183] on div "30.000" at bounding box center [710, 178] width 84 height 18
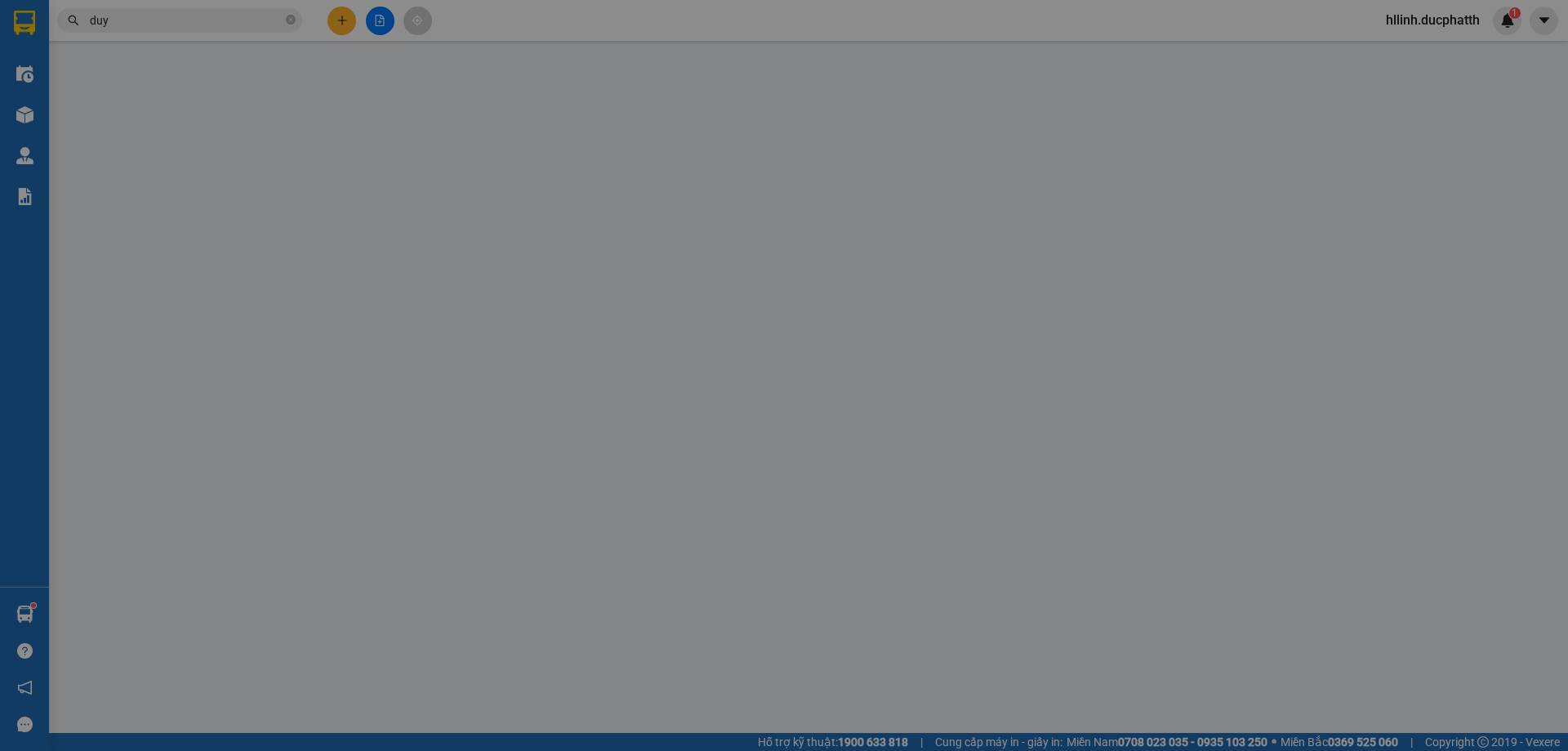
type input "0987654321"
type input "duy"
type input "0987654322"
type input "huy"
type input "30.000"
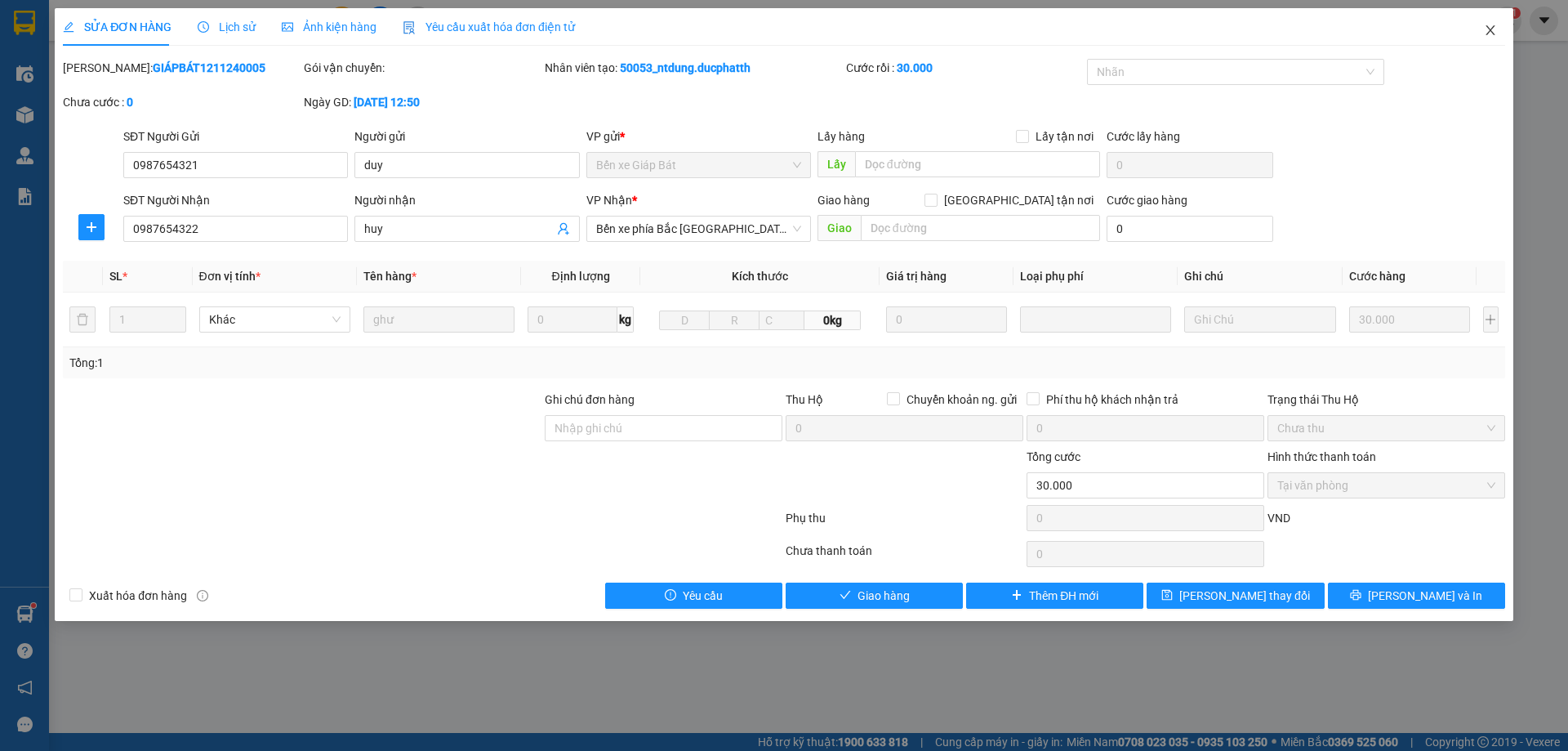
click at [1487, 30] on icon "close" at bounding box center [1491, 31] width 13 height 13
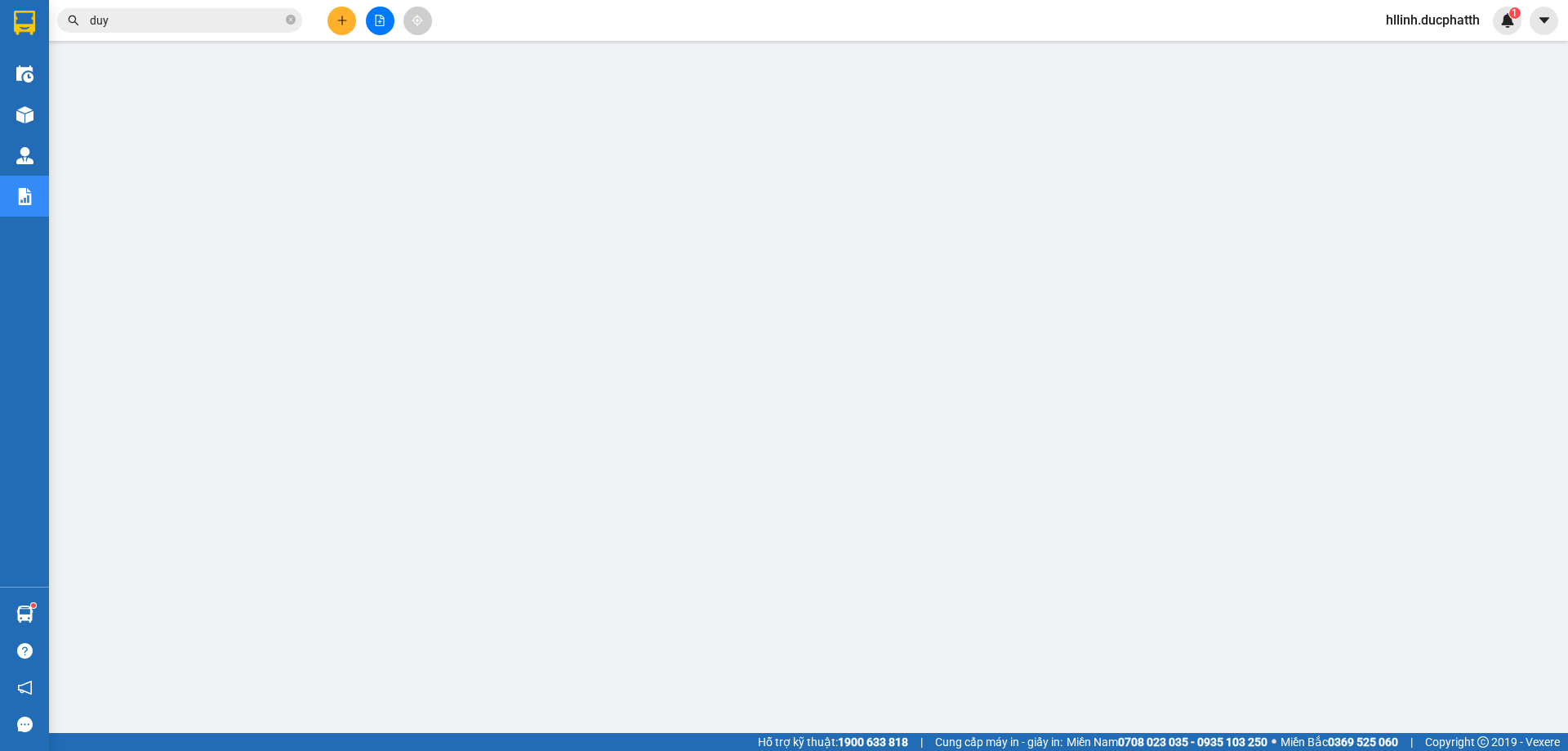
click at [188, 20] on input "duy" at bounding box center [186, 21] width 192 height 18
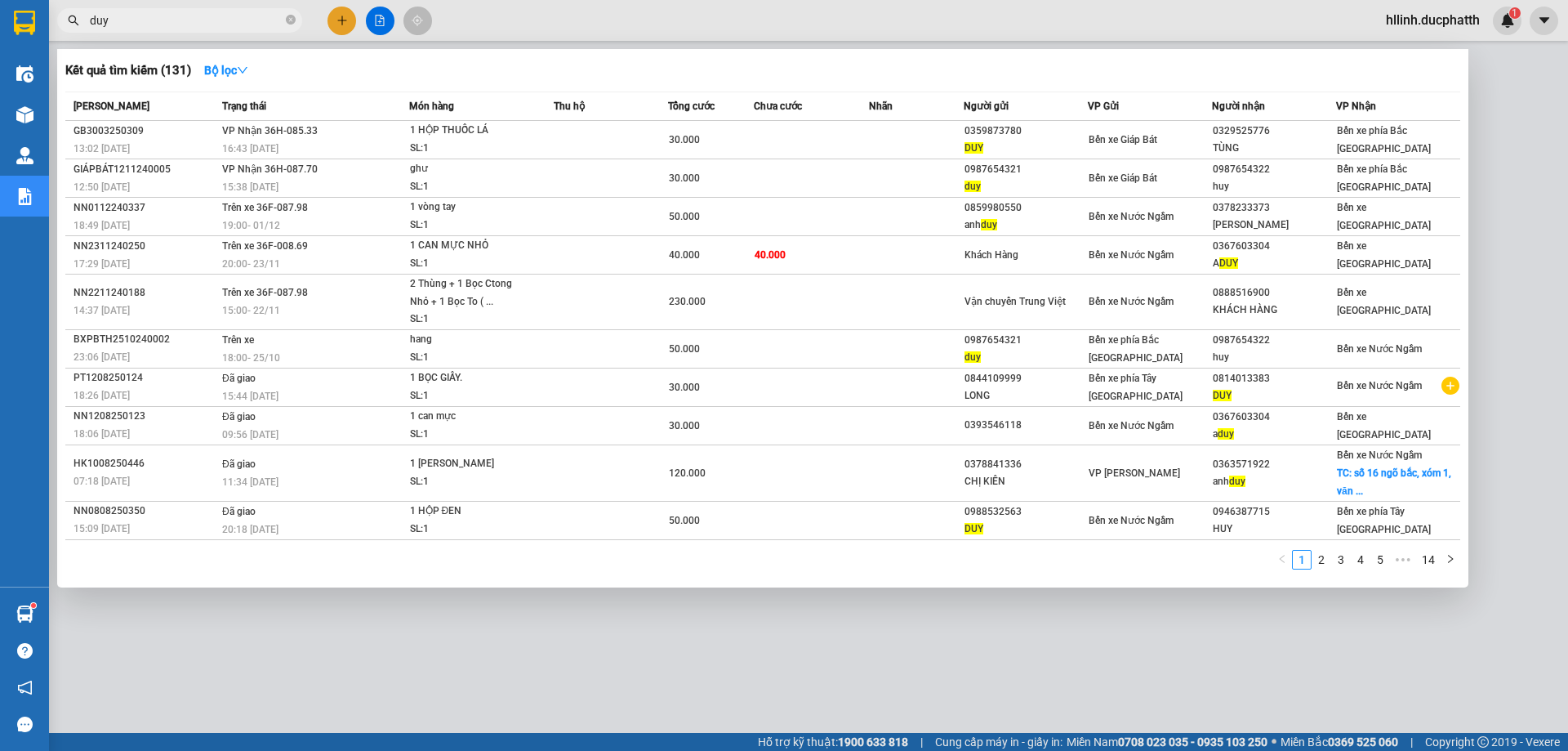
drag, startPoint x: 188, startPoint y: 20, endPoint x: 104, endPoint y: 1, distance: 86.1
click at [104, 7] on div "Kết quả tìm kiếm ( 131 ) Bộ lọc Mã ĐH Trạng thái Món hàng Thu hộ Tổng cước Chưa…" at bounding box center [159, 21] width 319 height 28
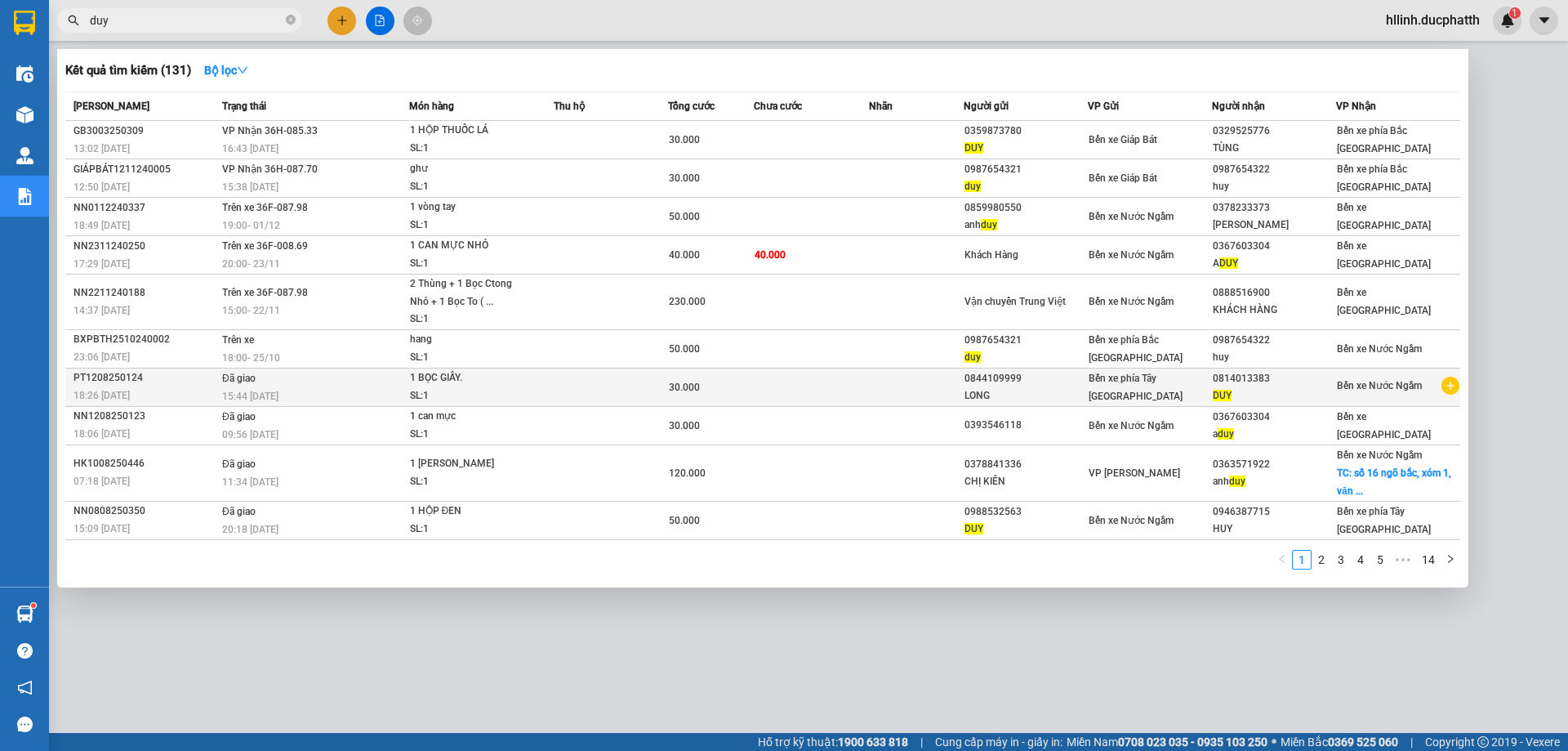
click at [771, 387] on td at bounding box center [811, 387] width 114 height 38
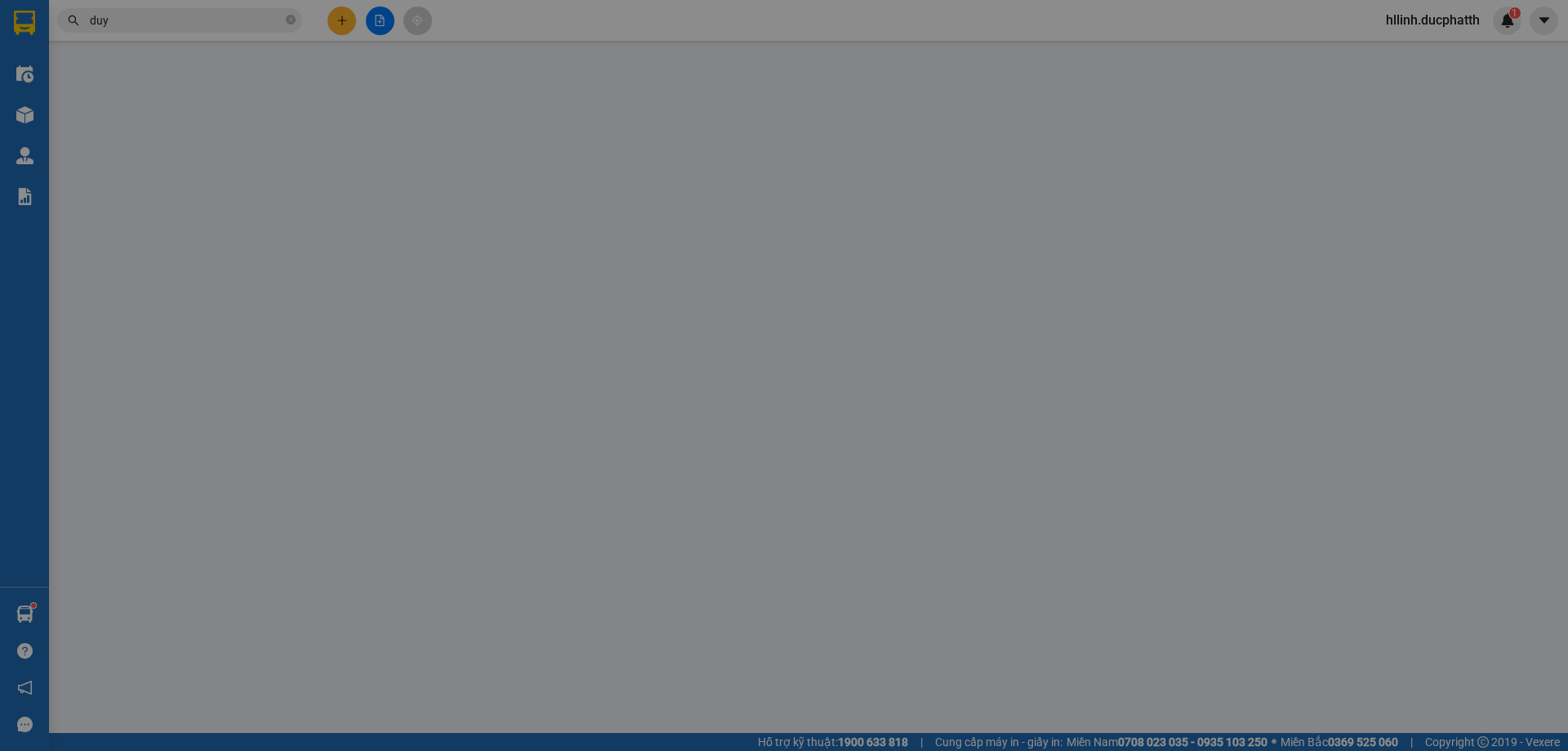
type input "0844109999"
type input "LONG"
type input "0814013383"
type input "DUY"
type input "ck 21h43 [DATE] [PERSON_NAME] suy shb"
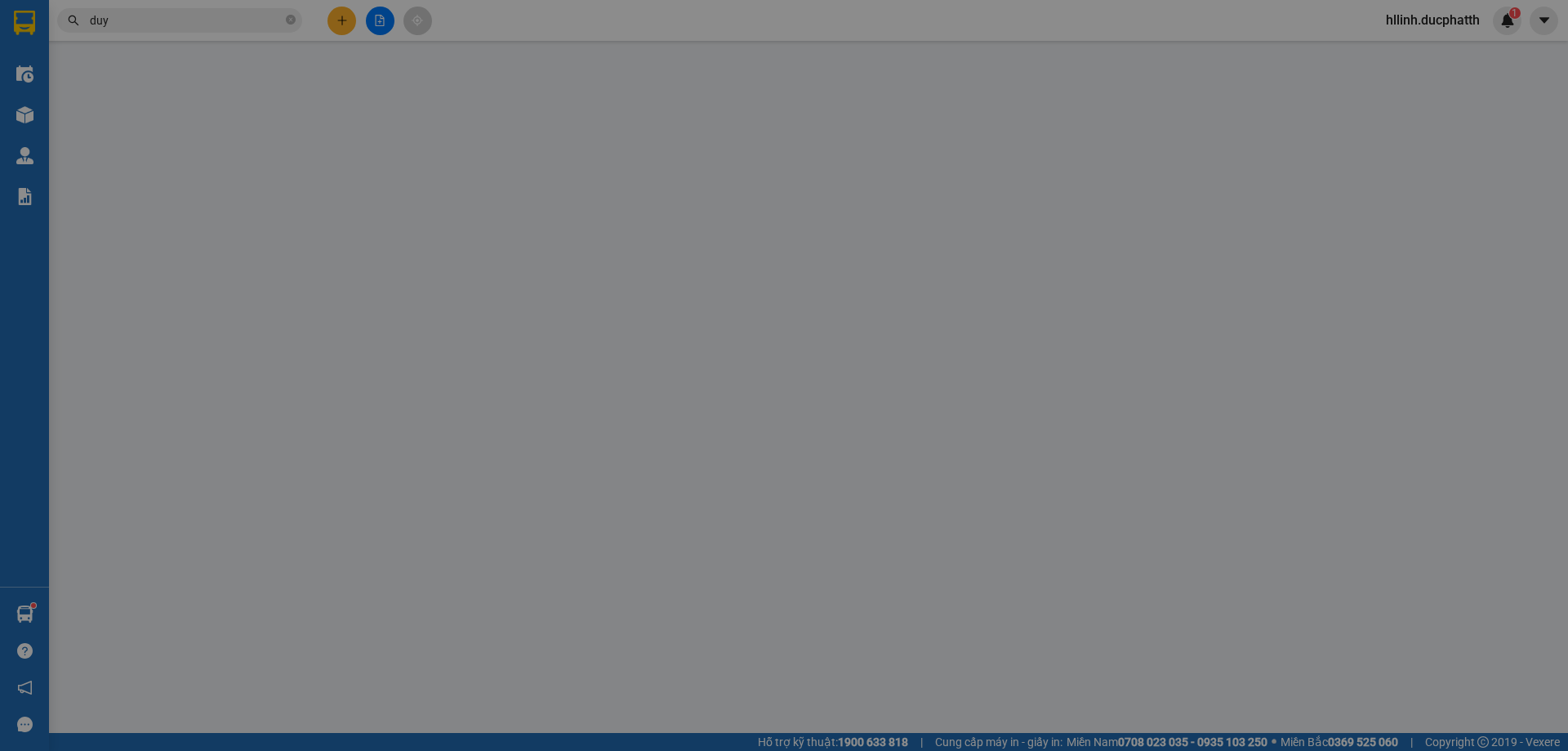
type input "30.000"
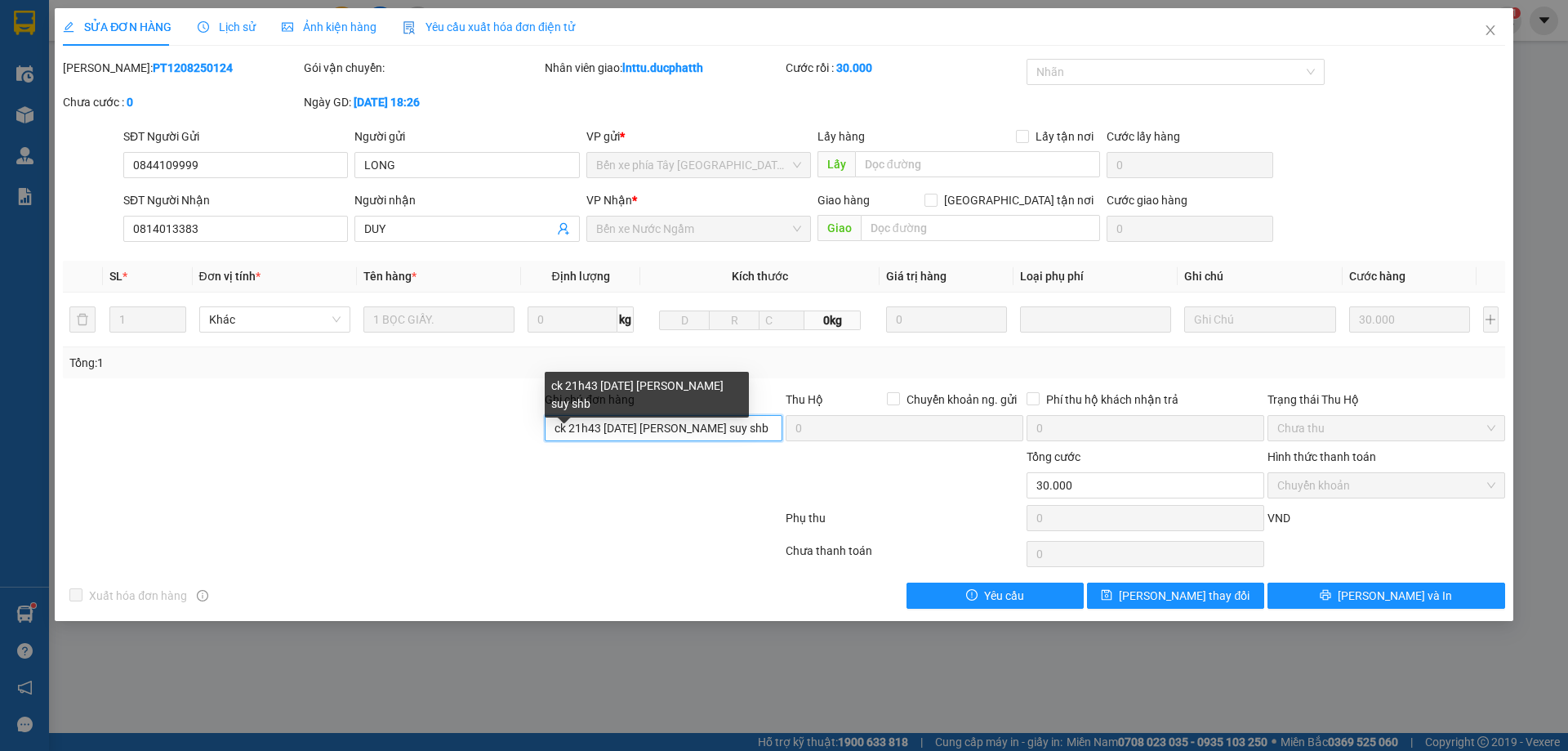
click at [696, 429] on input "ck 21h43 [DATE] [PERSON_NAME] suy shb" at bounding box center [664, 428] width 237 height 27
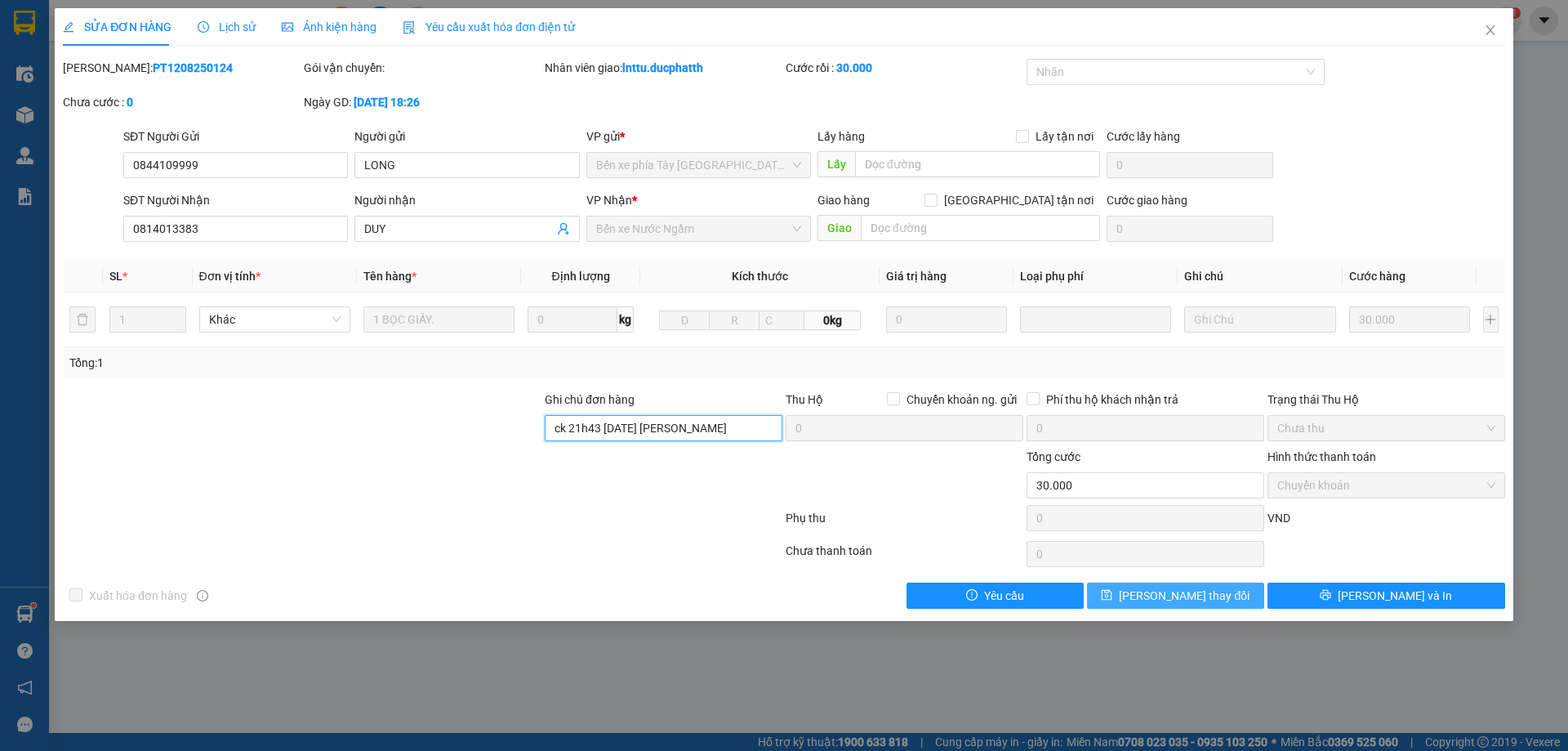
type input "ck 21h43 [DATE] [PERSON_NAME]"
click at [1172, 587] on span "[PERSON_NAME] thay đổi" at bounding box center [1185, 596] width 131 height 18
